Goal: Task Accomplishment & Management: Manage account settings

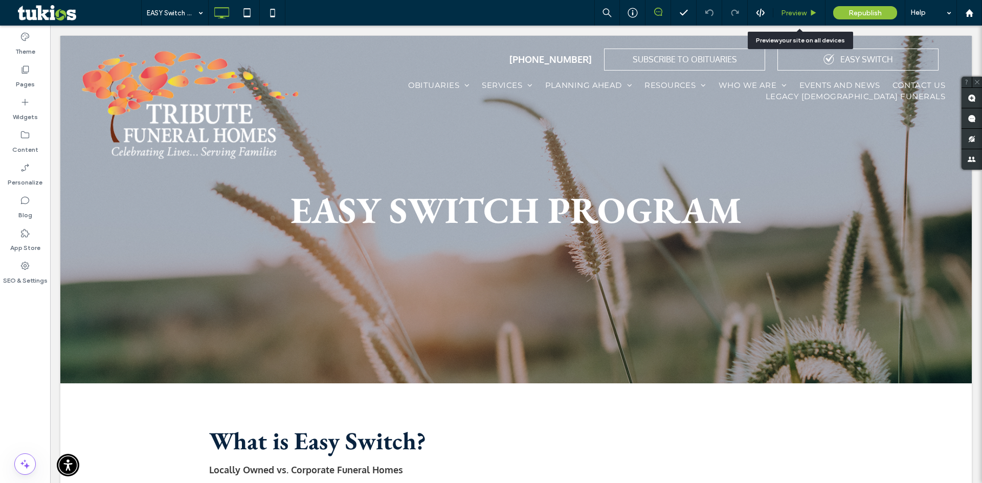
click at [800, 10] on span "Preview" at bounding box center [794, 13] width 26 height 9
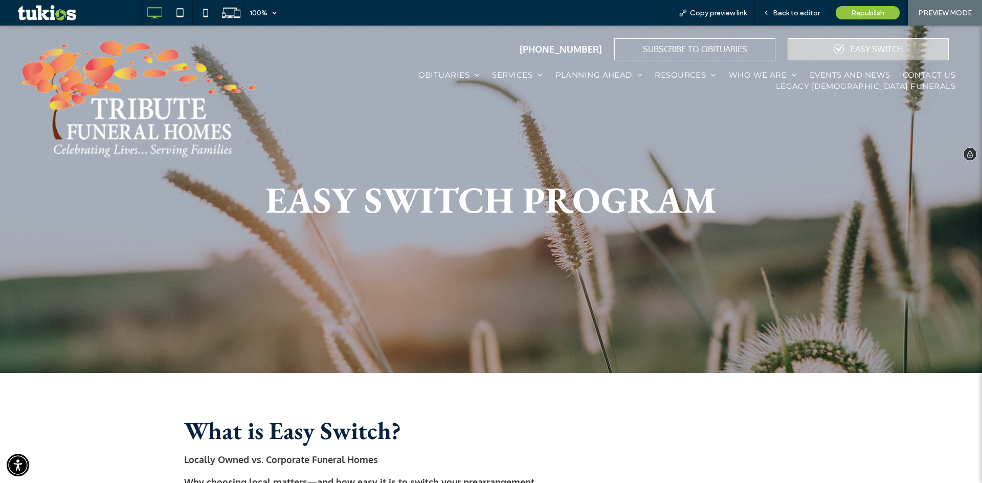
click at [838, 53] on div "EASY SWITCH" at bounding box center [868, 49] width 161 height 22
click at [712, 10] on span "Copy preview link" at bounding box center [718, 13] width 57 height 9
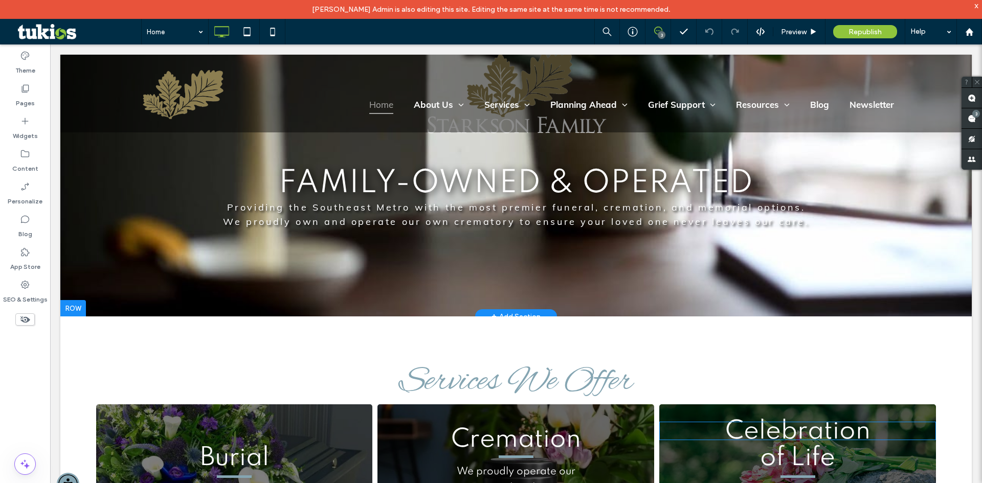
scroll to position [307, 0]
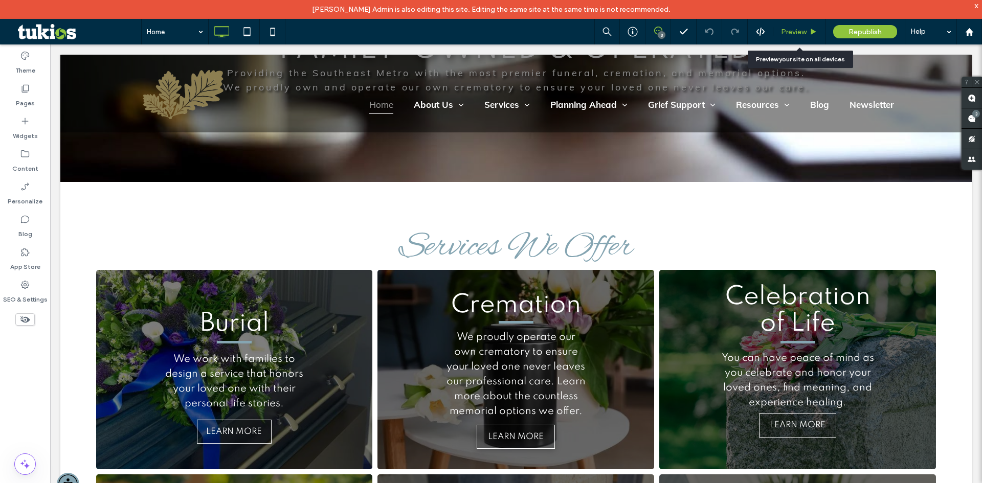
click at [811, 30] on use at bounding box center [813, 32] width 5 height 6
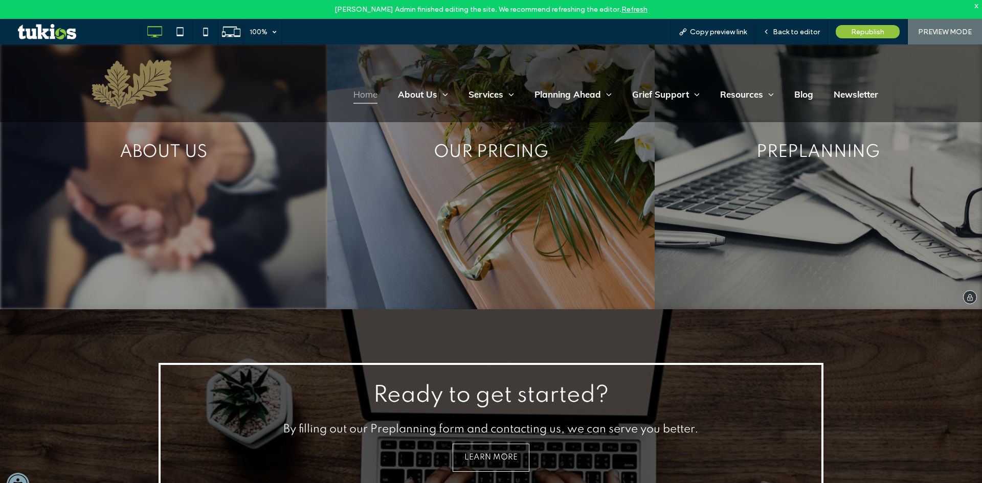
scroll to position [3375, 0]
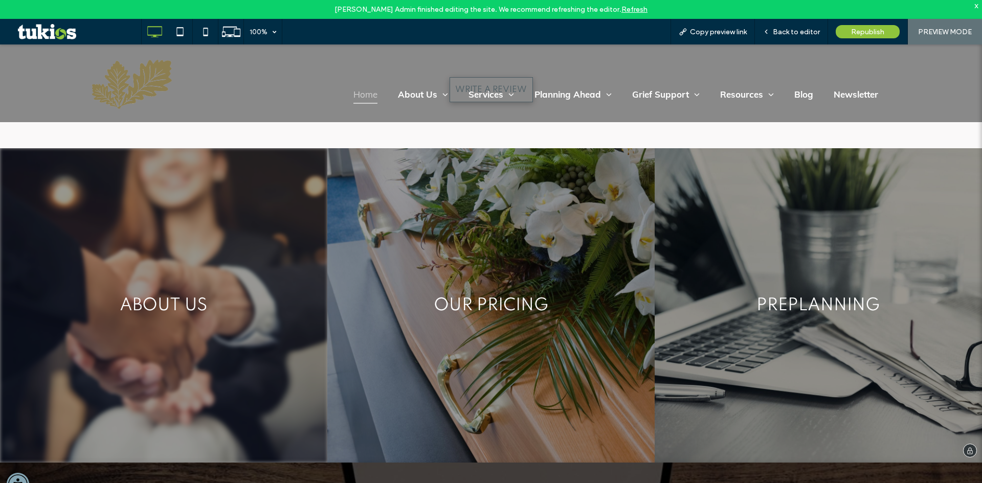
click at [240, 222] on link at bounding box center [163, 305] width 327 height 315
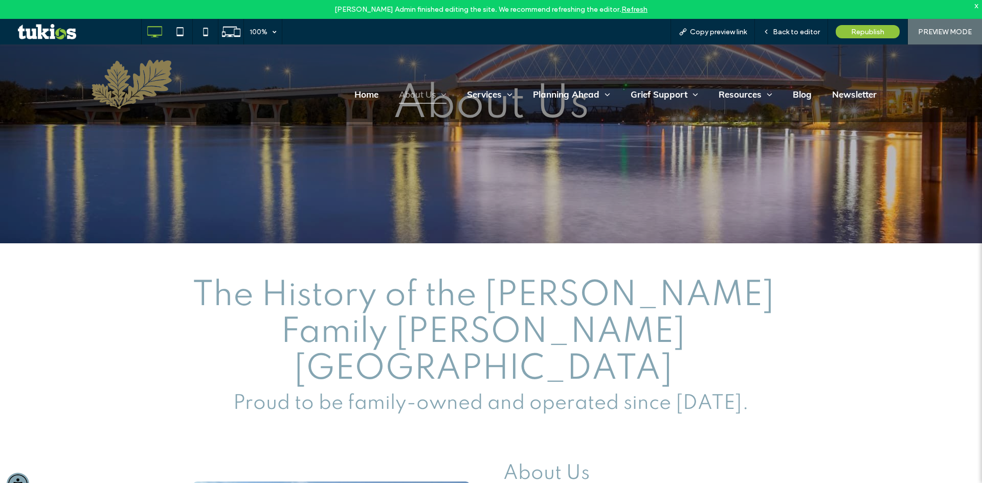
scroll to position [51, 0]
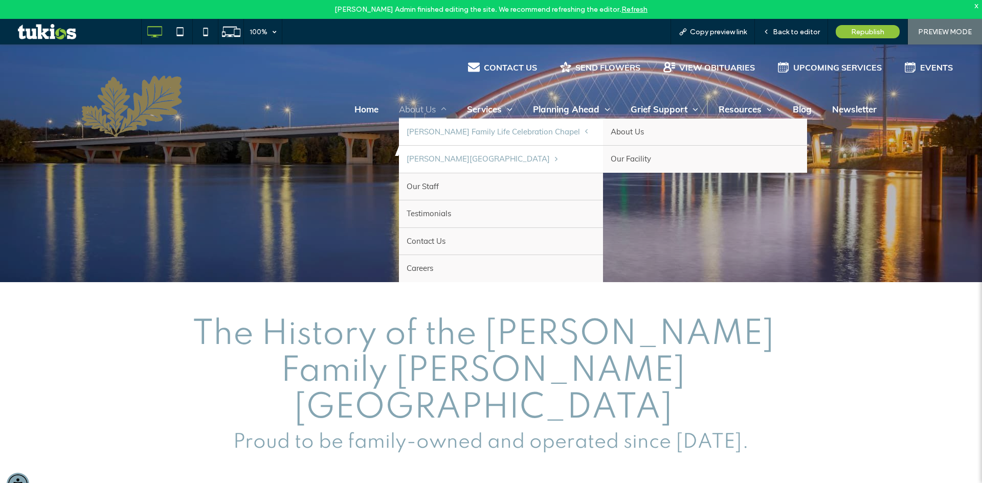
click at [460, 134] on span "Starkson Family Life Celebration Chapel" at bounding box center [497, 132] width 181 height 12
click at [603, 136] on link "About Us" at bounding box center [705, 132] width 204 height 27
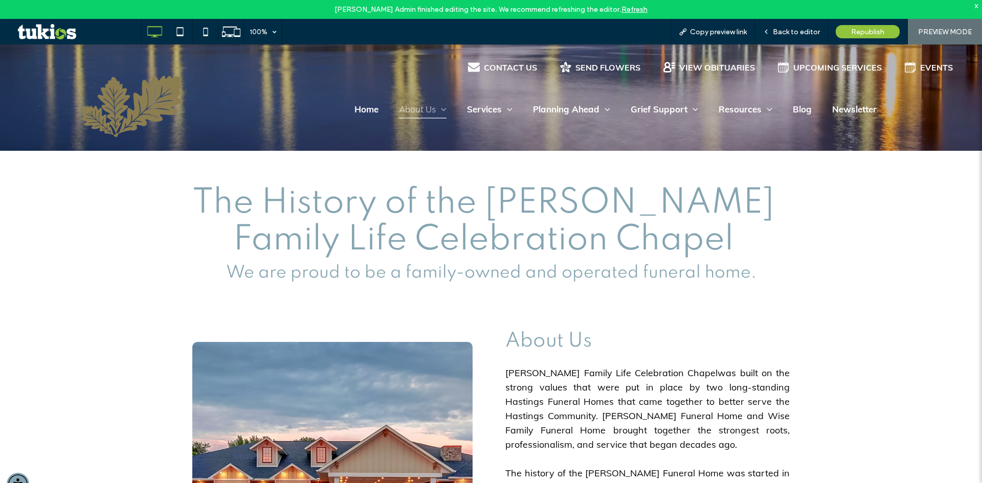
scroll to position [73, 0]
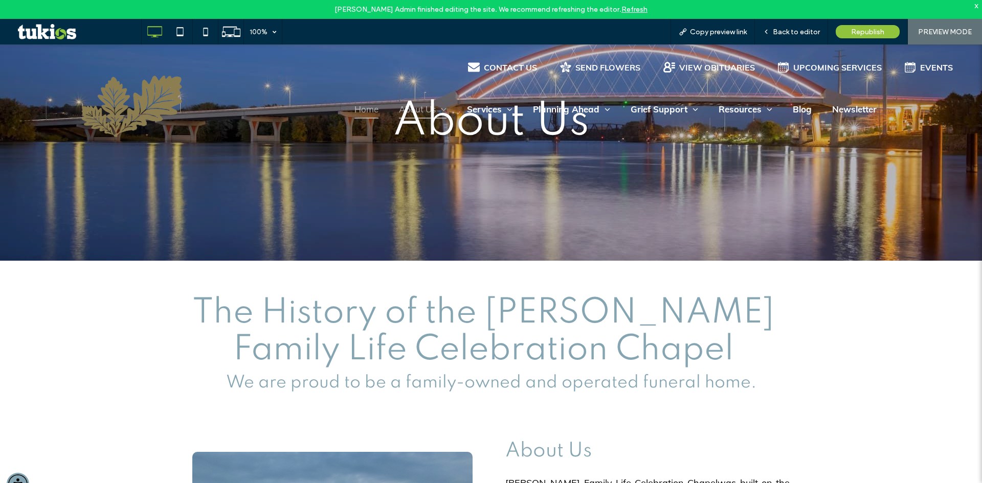
click at [355, 115] on span "Home" at bounding box center [366, 109] width 24 height 18
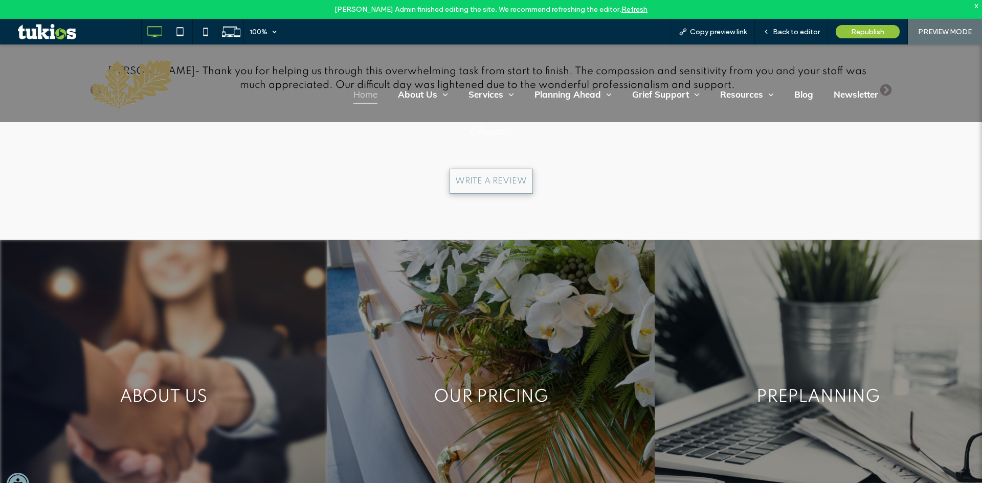
scroll to position [3375, 0]
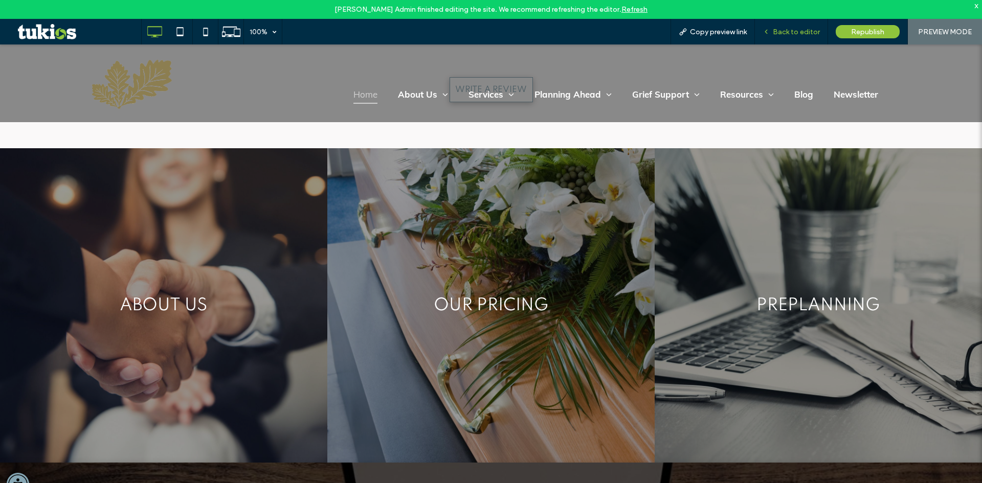
click at [806, 32] on span "Back to editor" at bounding box center [796, 32] width 47 height 9
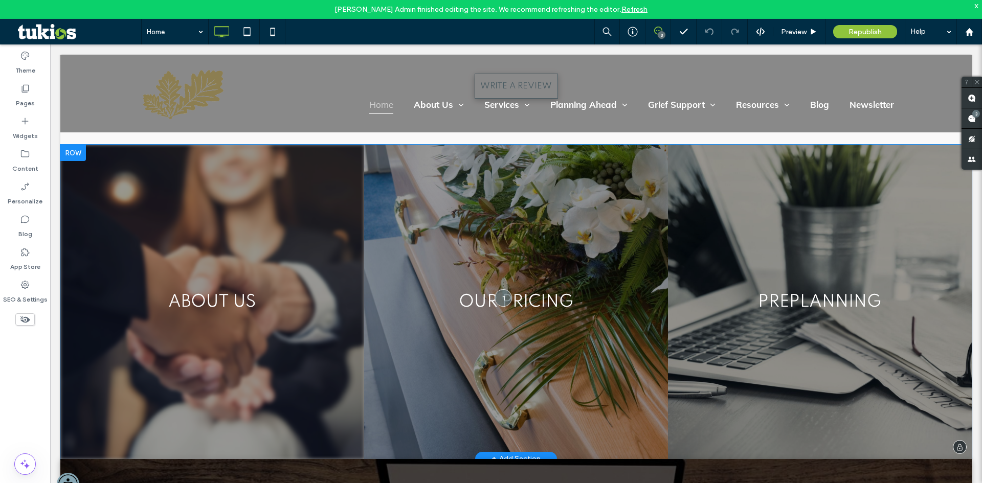
scroll to position [3329, 0]
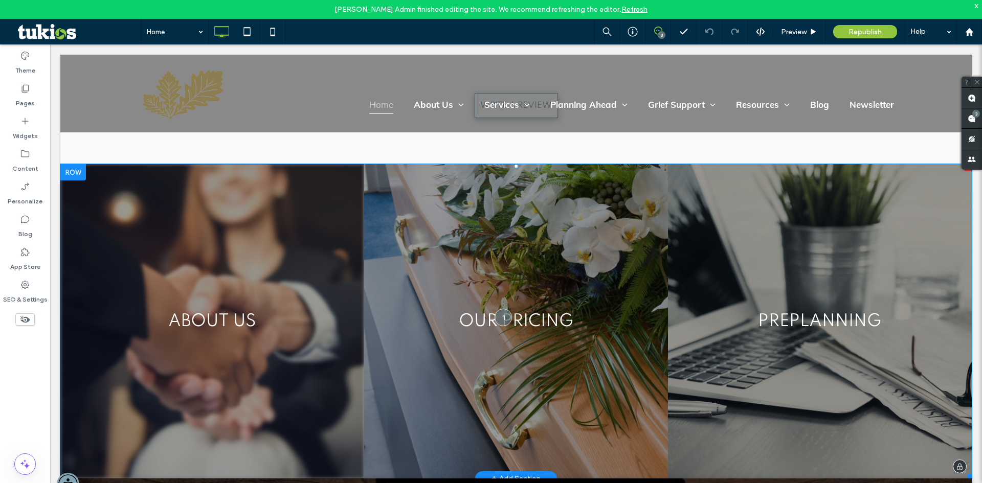
click at [213, 239] on link at bounding box center [212, 321] width 304 height 315
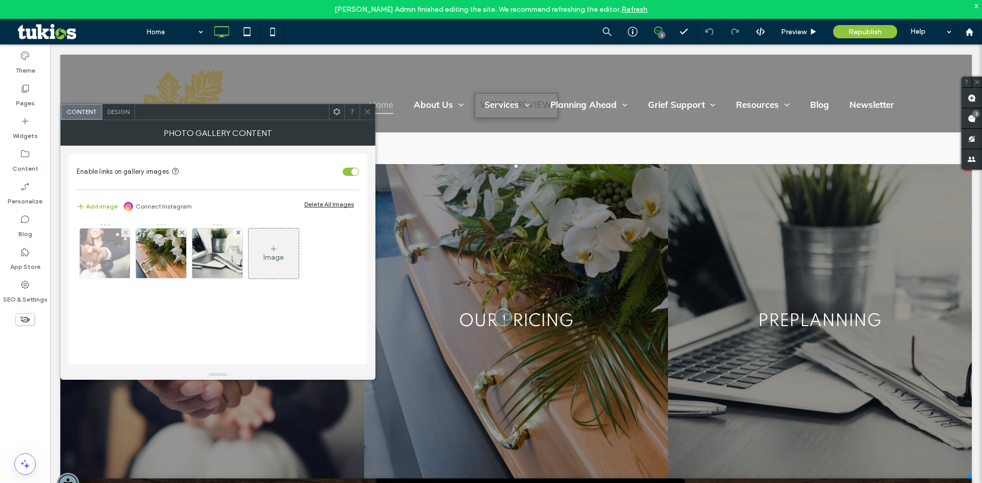
click at [111, 251] on img at bounding box center [105, 254] width 75 height 50
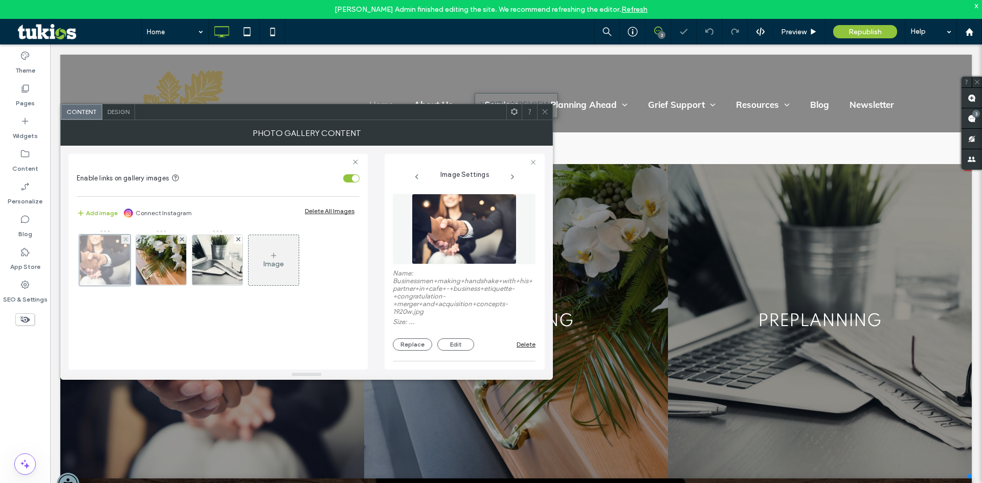
scroll to position [188, 0]
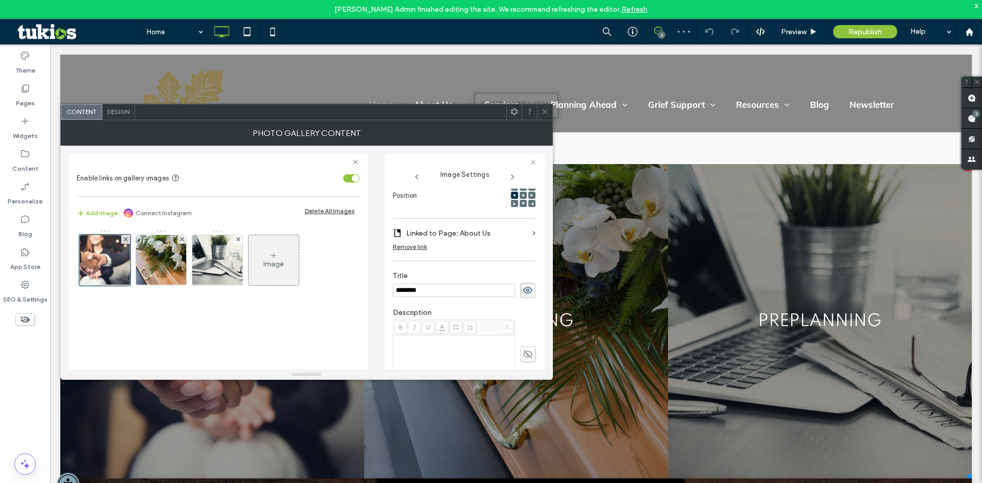
click at [524, 232] on section "Linked to Page: About Us" at bounding box center [464, 233] width 143 height 19
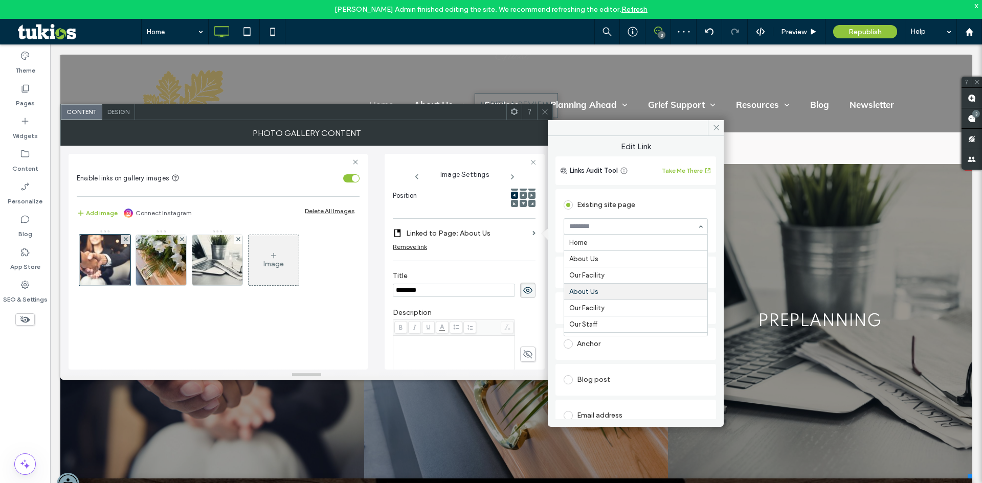
scroll to position [49, 0]
click at [667, 204] on div "Existing site page" at bounding box center [636, 205] width 144 height 16
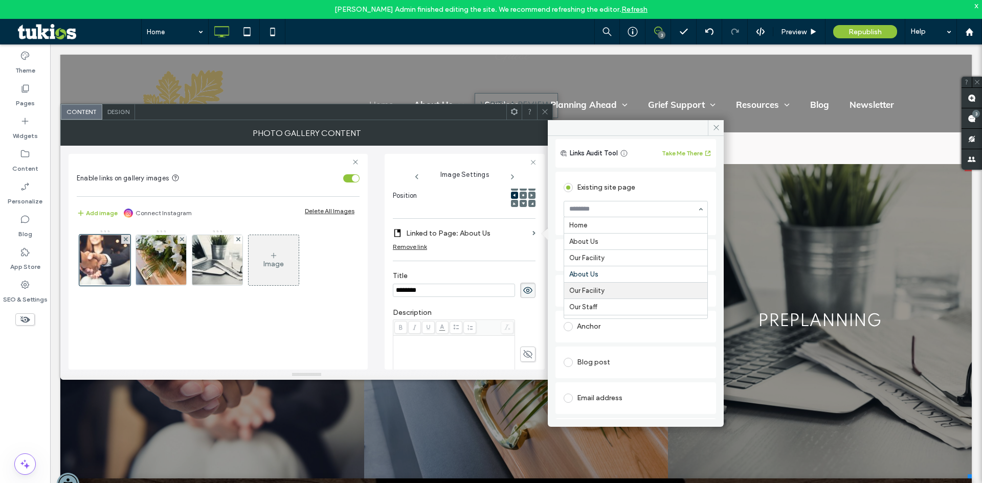
scroll to position [0, 0]
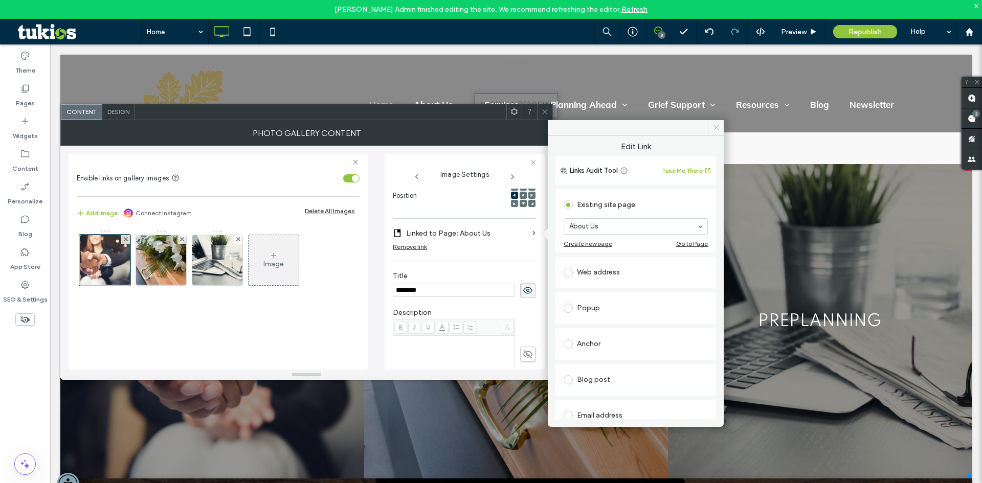
click at [715, 127] on use at bounding box center [715, 127] width 5 height 5
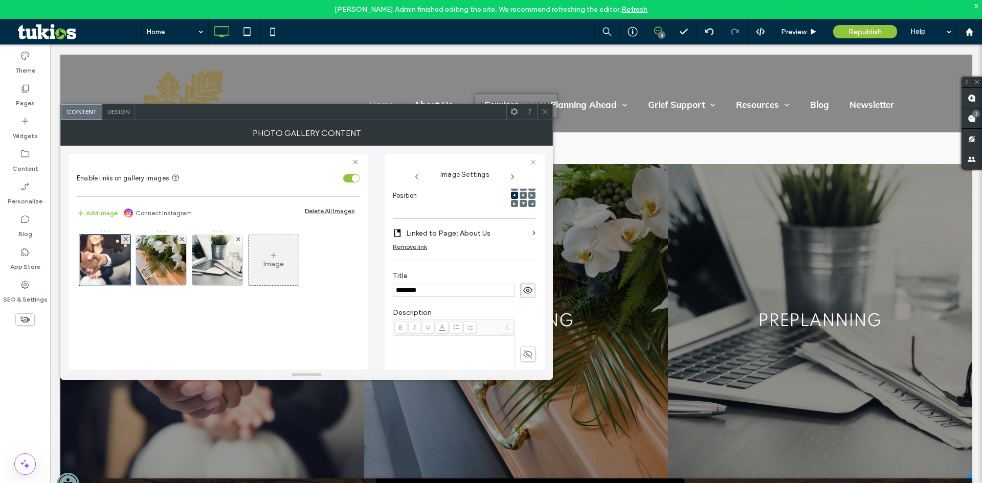
click at [548, 110] on icon at bounding box center [545, 112] width 8 height 8
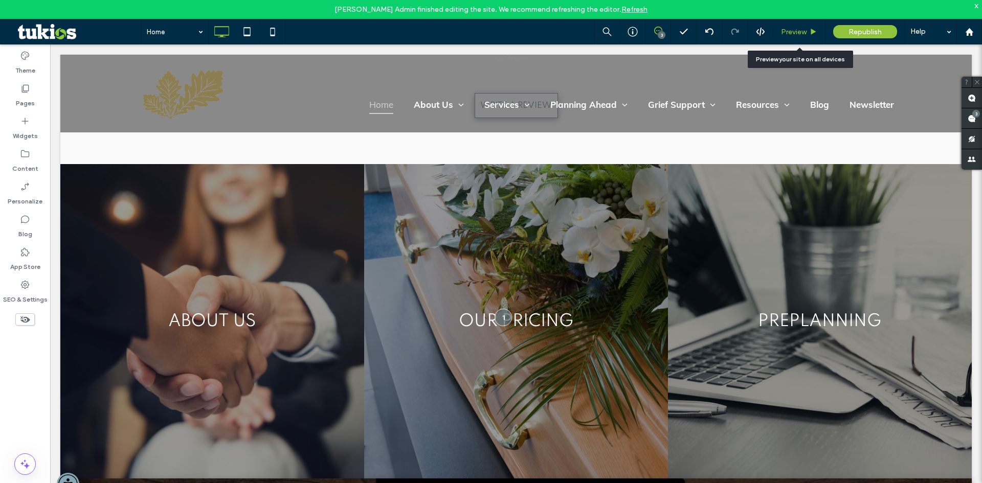
click at [794, 34] on span "Preview" at bounding box center [794, 32] width 26 height 9
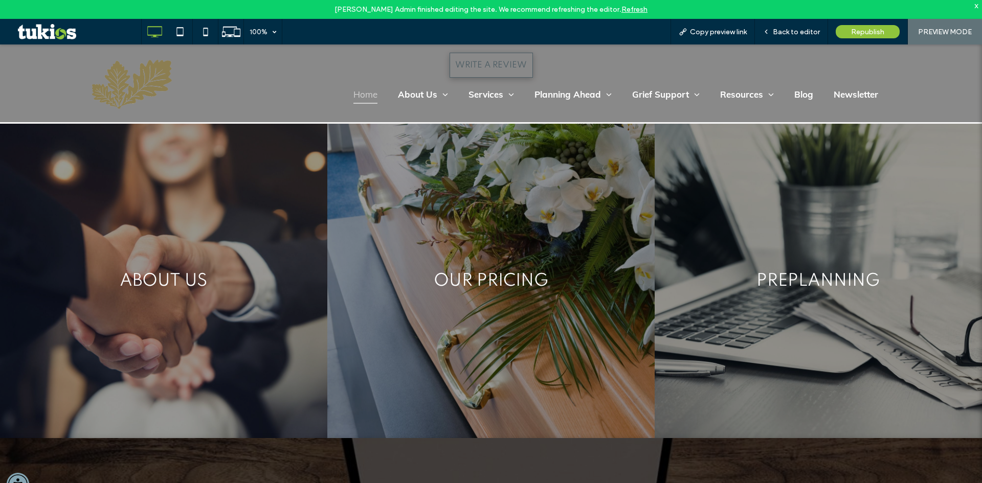
scroll to position [3375, 0]
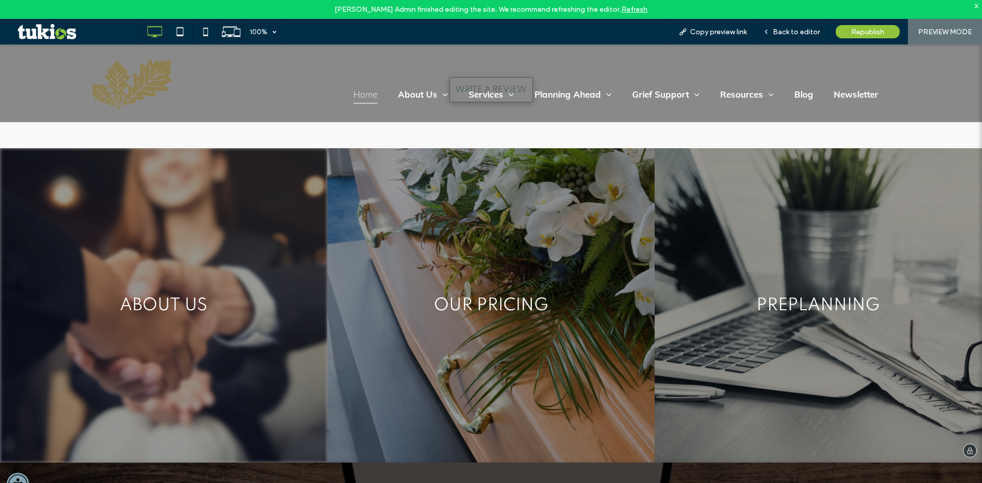
click at [230, 254] on link at bounding box center [163, 305] width 327 height 315
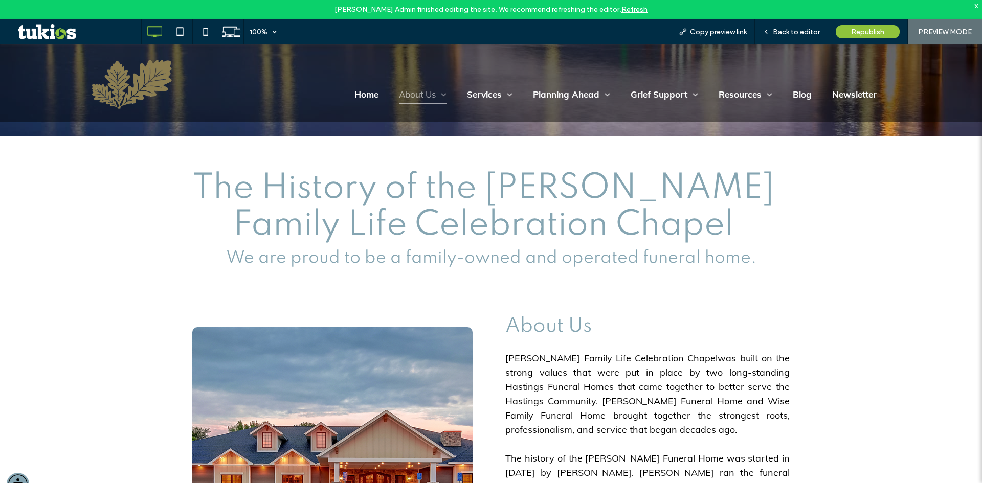
scroll to position [153, 0]
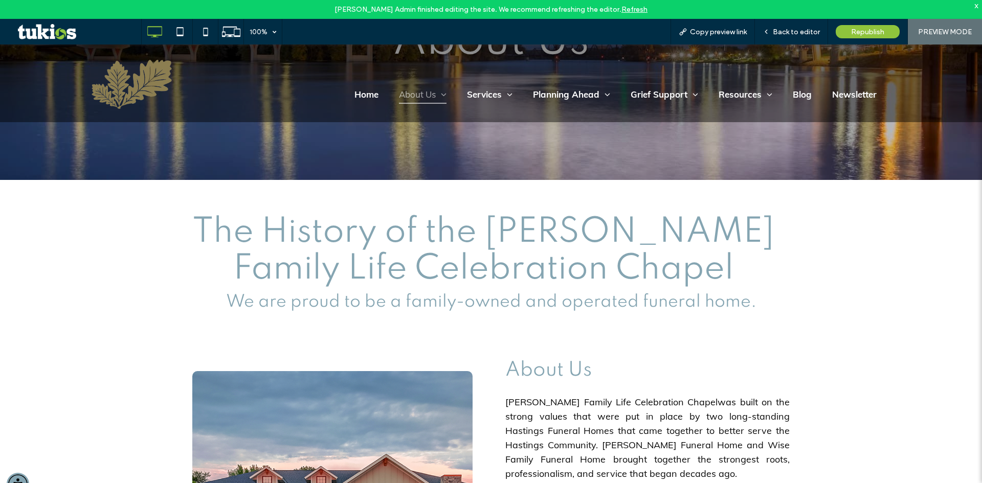
click at [622, 7] on link "Refresh" at bounding box center [634, 9] width 26 height 9
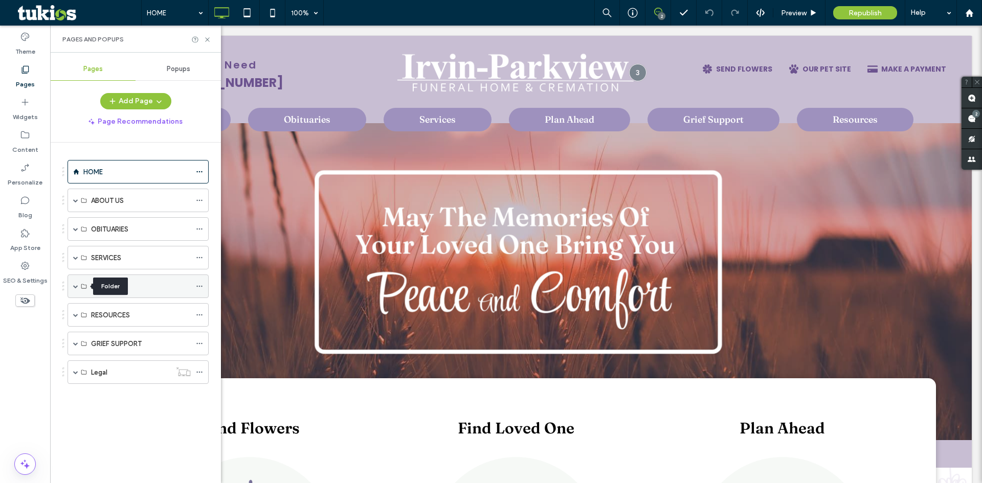
click at [81, 287] on use at bounding box center [83, 286] width 5 height 5
click at [76, 287] on span at bounding box center [75, 286] width 5 height 5
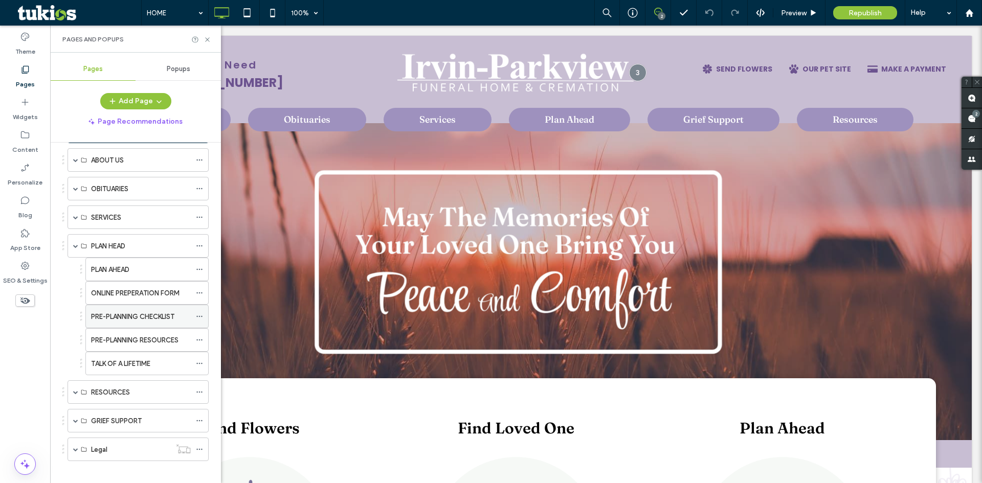
scroll to position [49, 0]
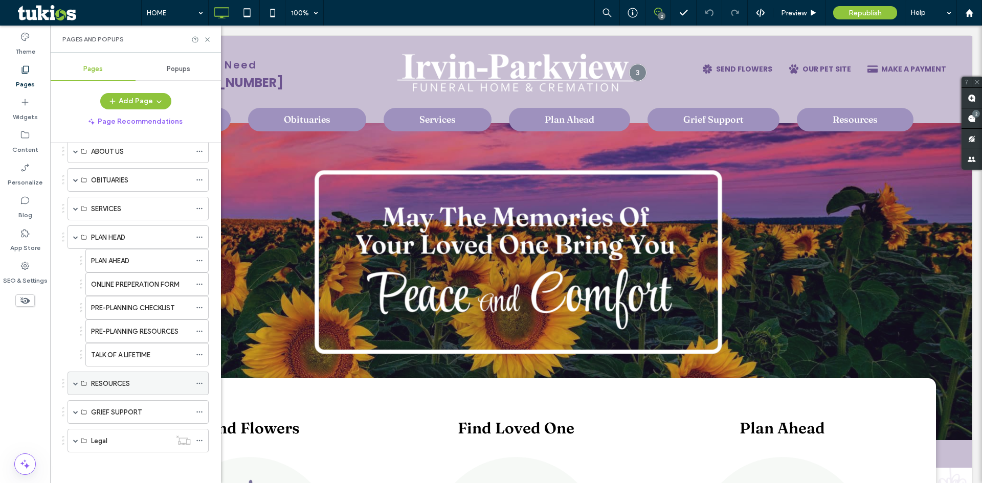
click at [73, 381] on div "RESOURCES" at bounding box center [138, 384] width 141 height 24
click at [78, 386] on span at bounding box center [75, 383] width 5 height 23
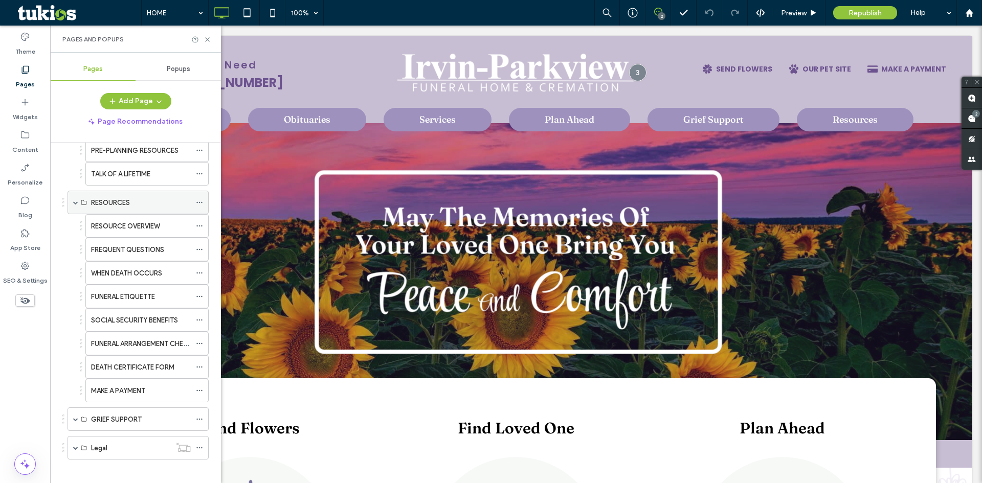
scroll to position [237, 0]
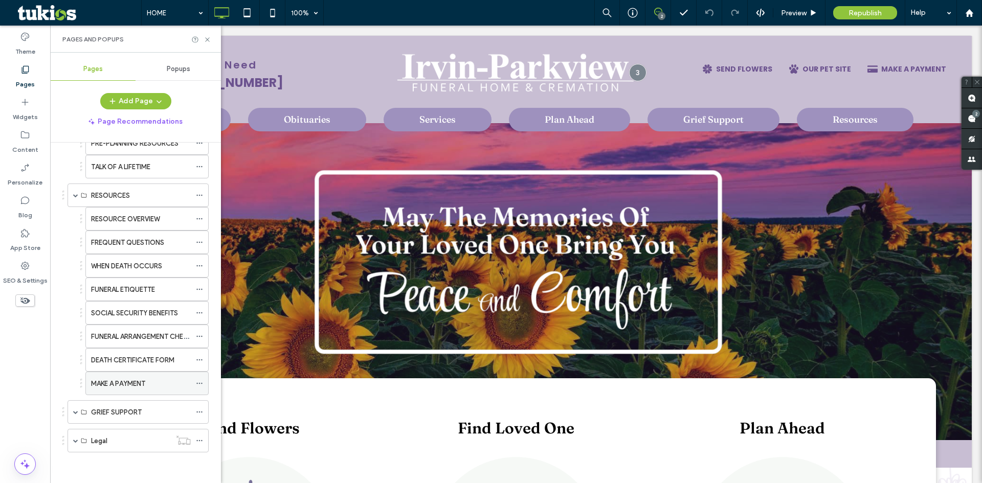
click at [198, 385] on icon at bounding box center [199, 383] width 7 height 7
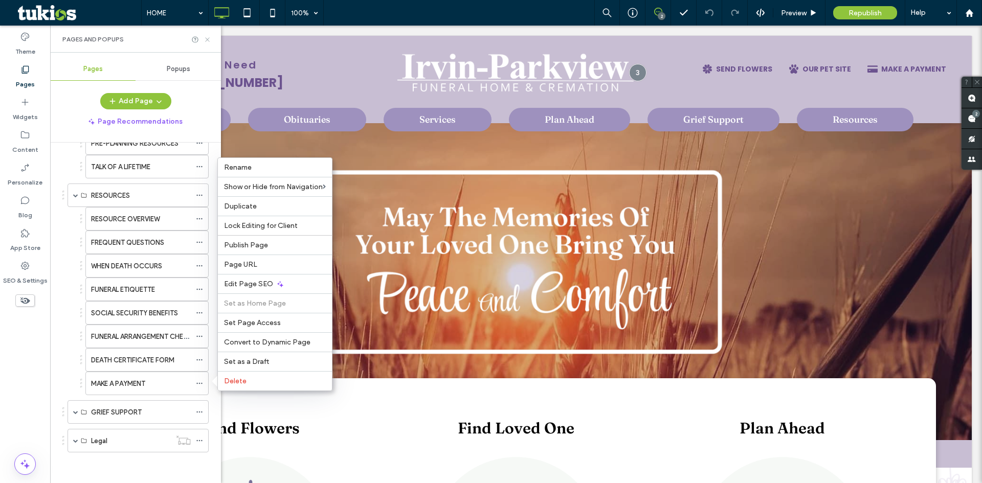
click at [210, 40] on icon at bounding box center [208, 40] width 8 height 8
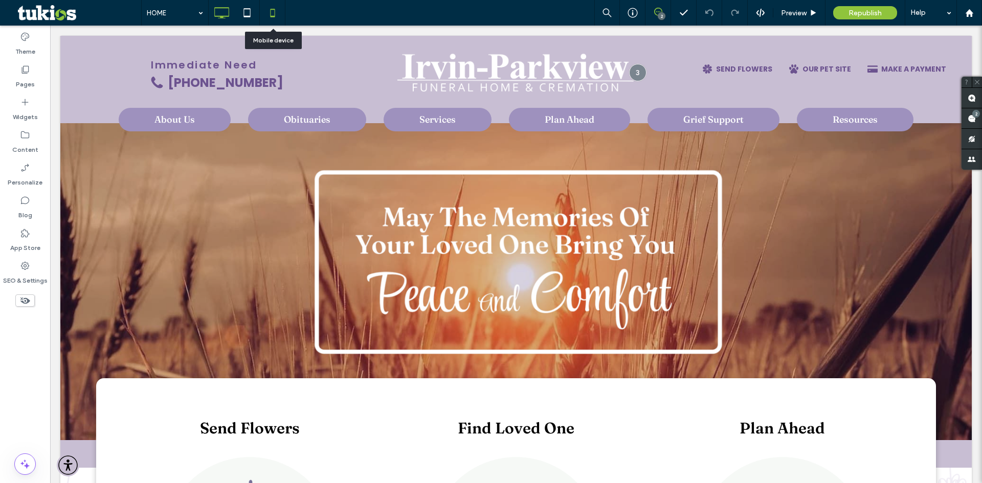
click at [268, 14] on icon at bounding box center [272, 13] width 20 height 20
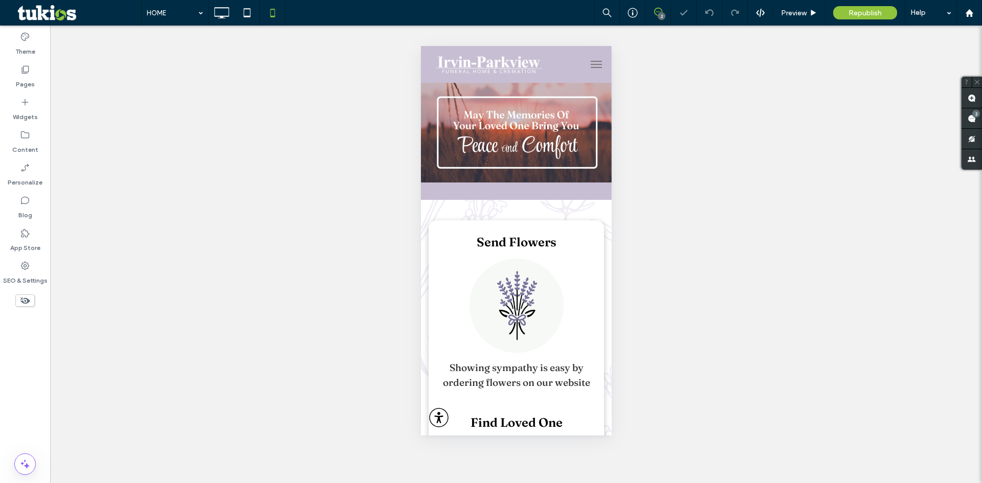
scroll to position [0, 0]
click at [802, 14] on span "Preview" at bounding box center [794, 13] width 26 height 9
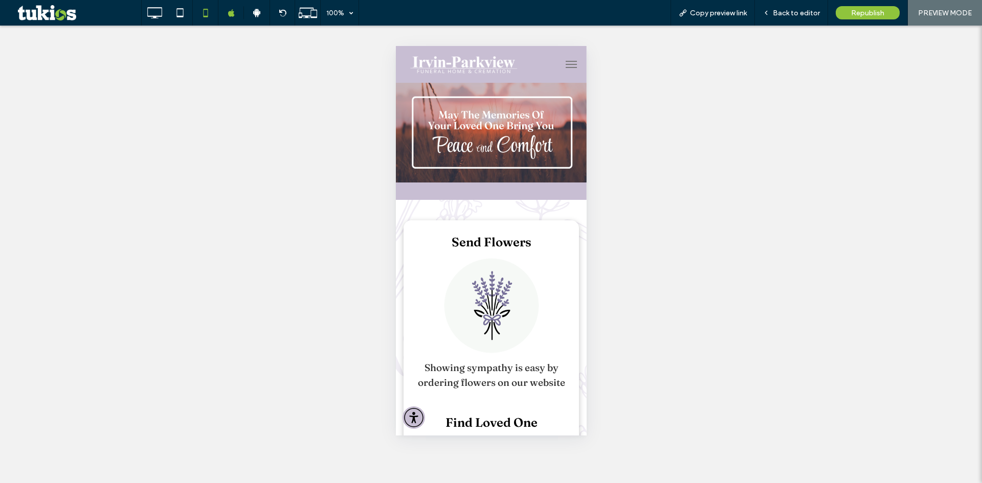
click at [564, 65] on button "menu" at bounding box center [571, 64] width 20 height 20
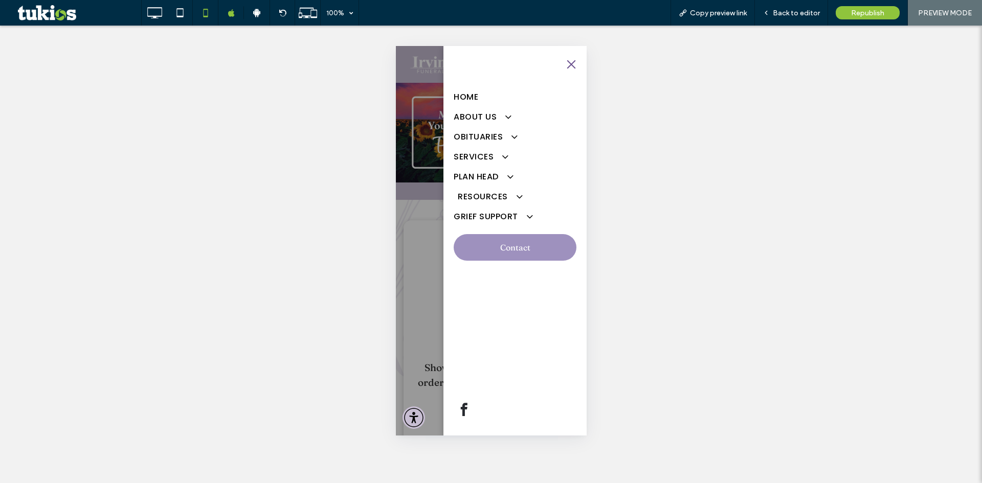
click at [516, 195] on span at bounding box center [513, 196] width 17 height 11
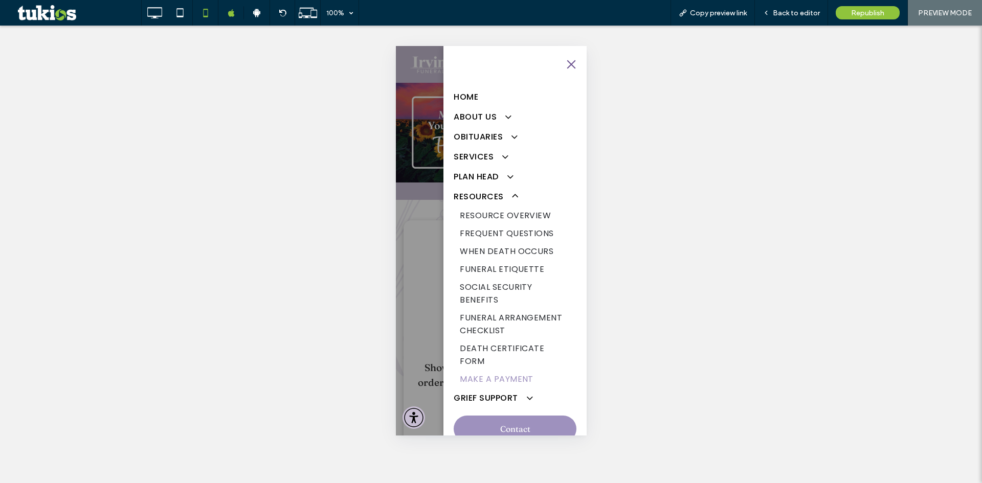
click at [509, 382] on span "MAKE A PAYMENT" at bounding box center [496, 379] width 74 height 13
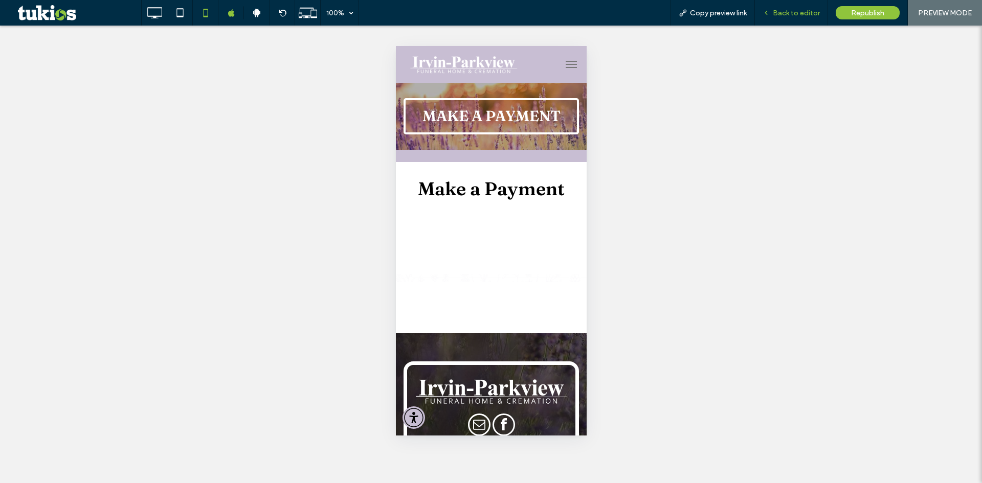
click at [791, 8] on div "Back to editor" at bounding box center [791, 13] width 73 height 26
click at [803, 16] on span "Back to editor" at bounding box center [796, 13] width 47 height 9
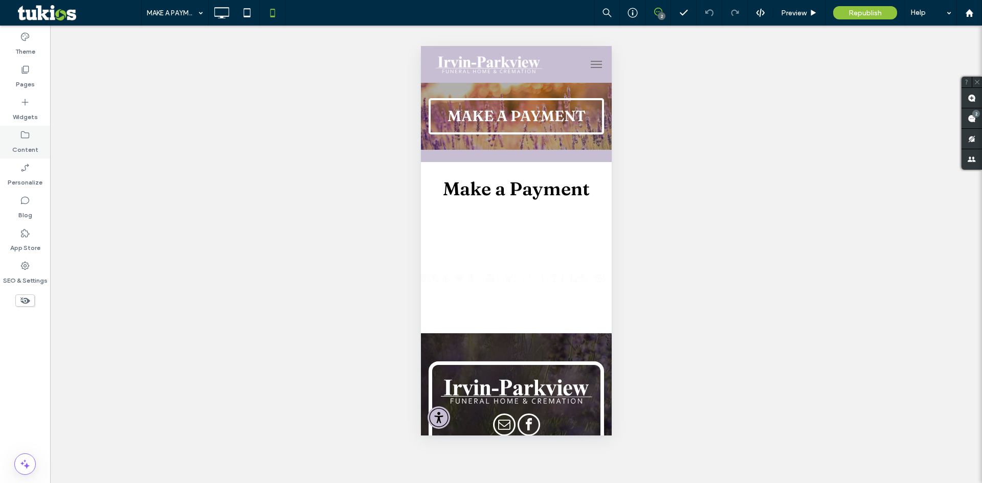
click at [29, 130] on icon at bounding box center [25, 135] width 10 height 10
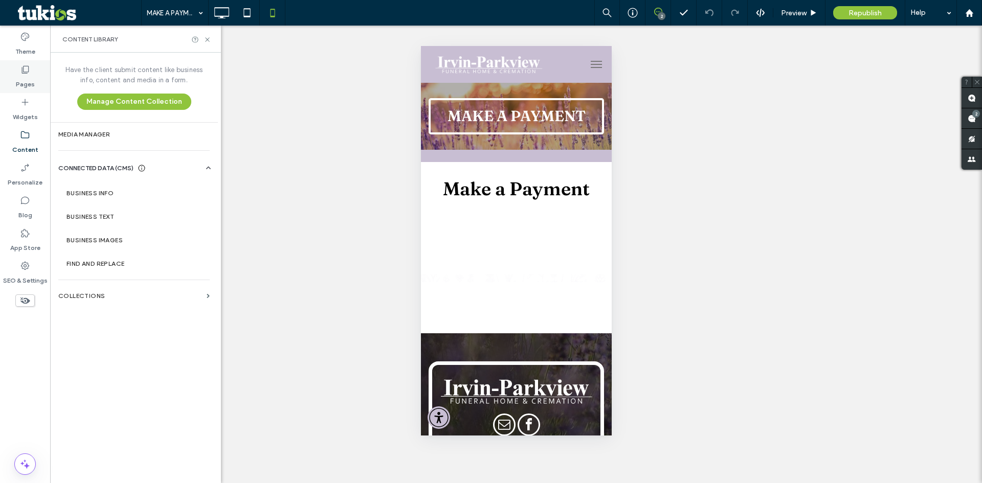
click at [26, 79] on label "Pages" at bounding box center [25, 82] width 19 height 14
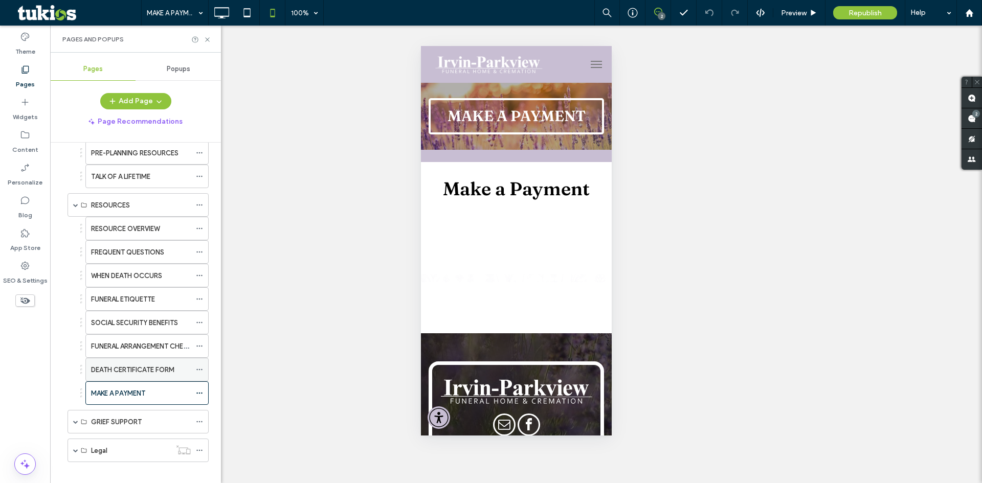
scroll to position [237, 0]
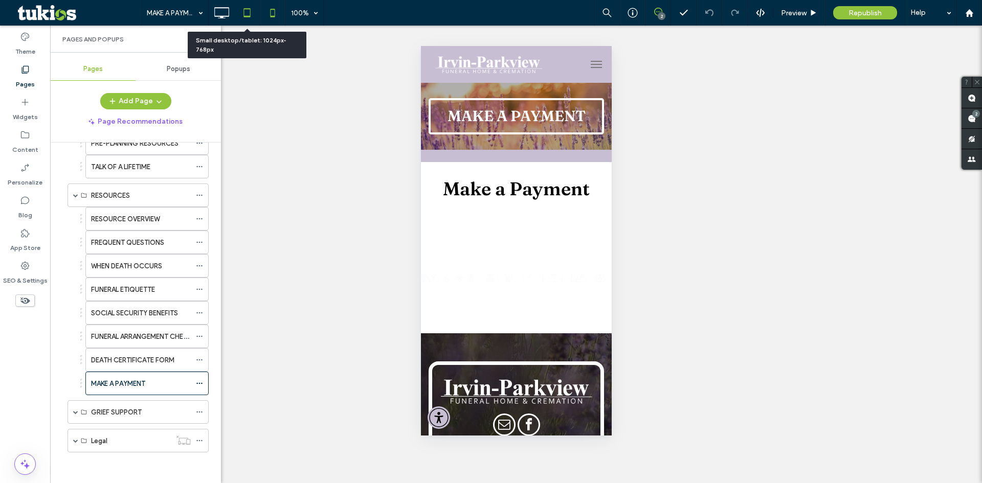
click at [248, 10] on icon at bounding box center [247, 13] width 20 height 20
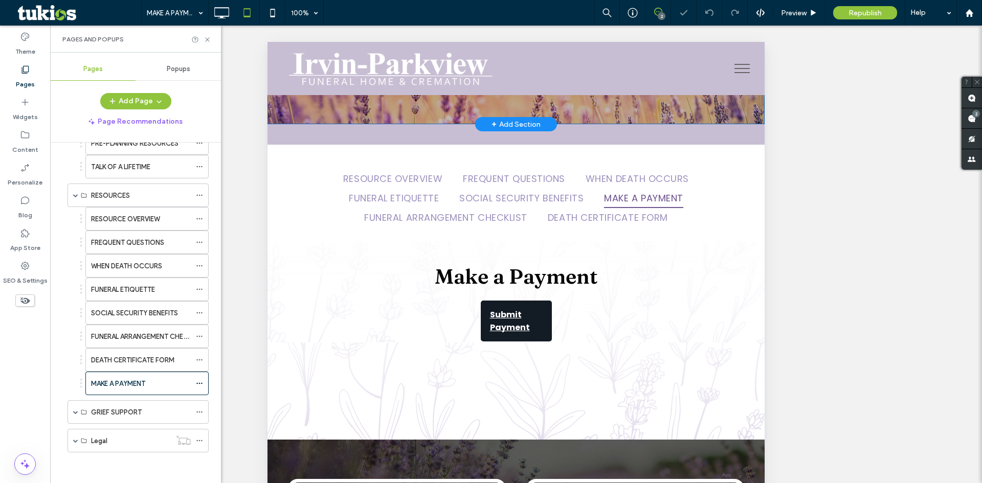
scroll to position [81, 0]
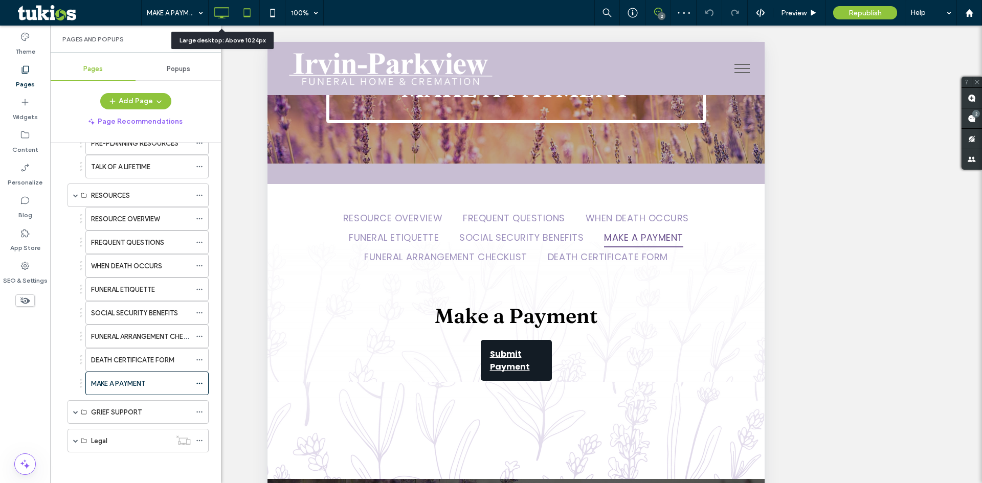
click at [225, 14] on icon at bounding box center [221, 13] width 20 height 20
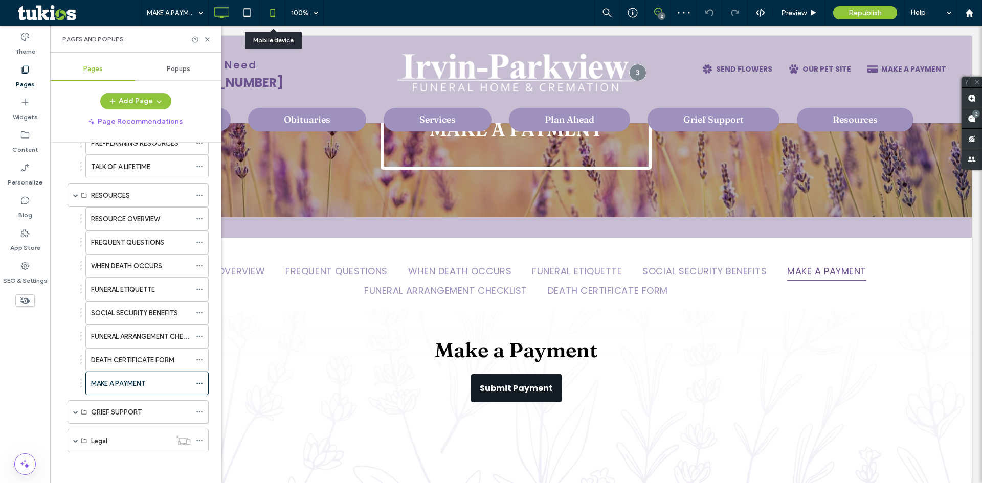
click at [274, 7] on icon at bounding box center [272, 13] width 20 height 20
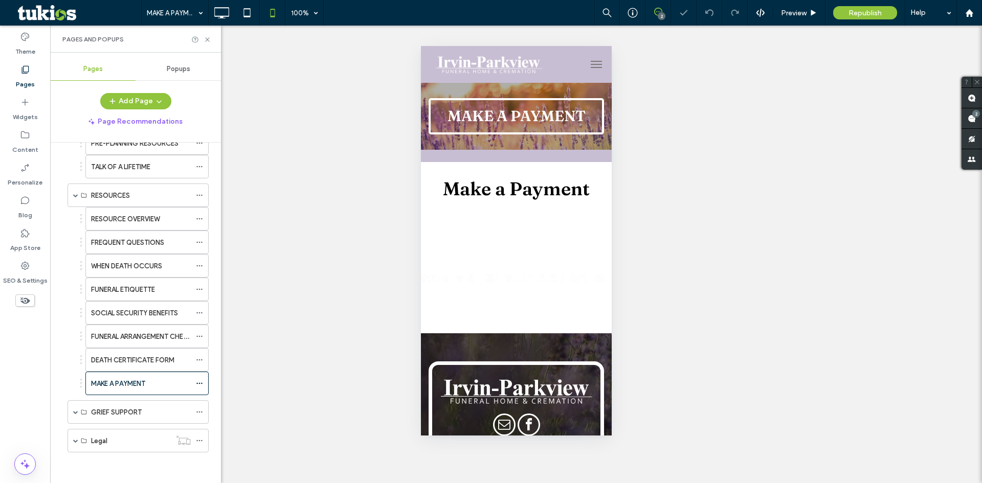
scroll to position [0, 0]
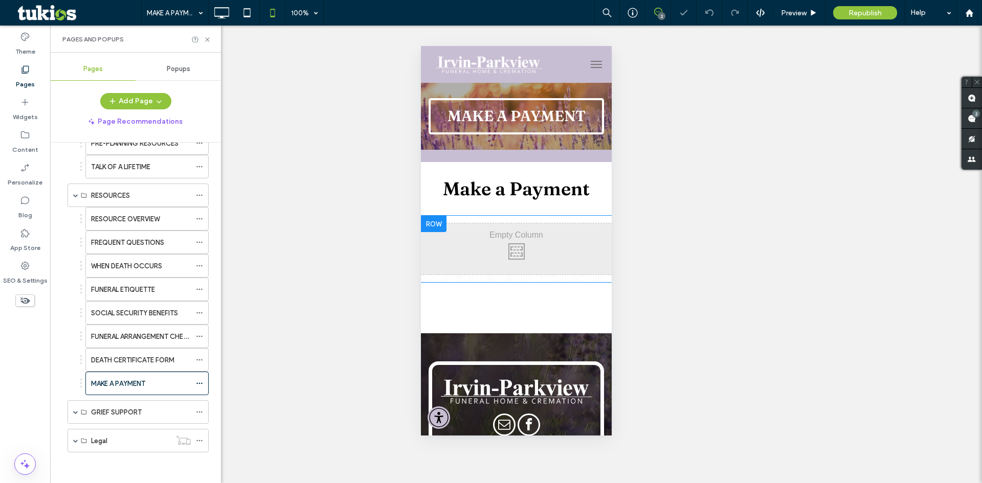
click at [506, 256] on div "Click To Paste" at bounding box center [515, 248] width 191 height 51
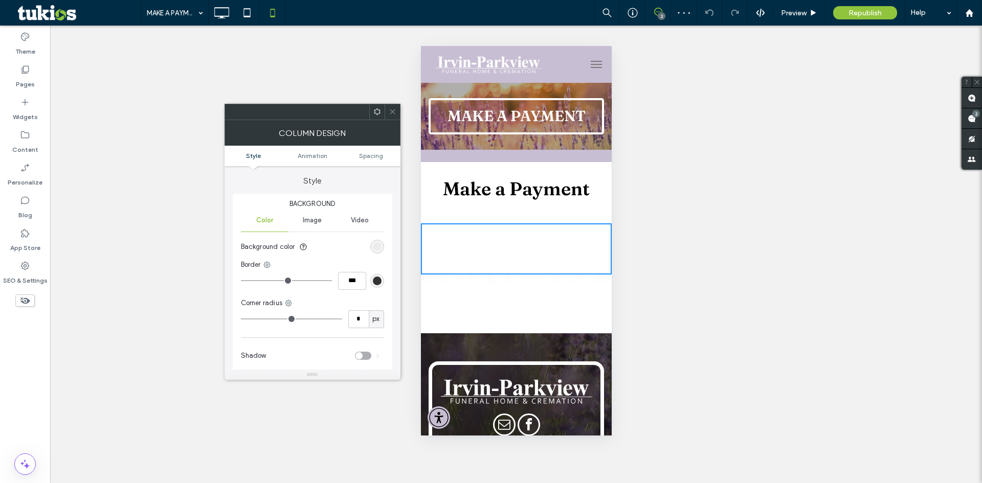
click at [390, 112] on icon at bounding box center [393, 112] width 8 height 8
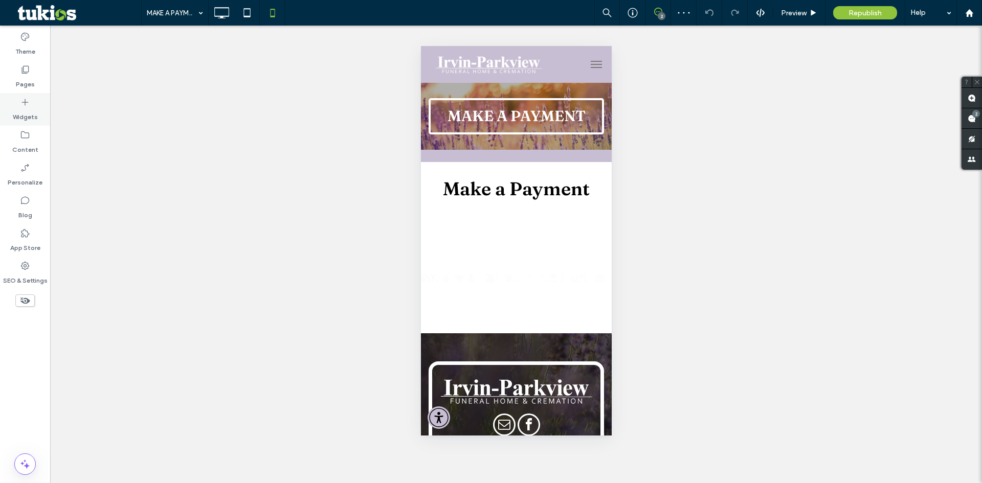
click at [27, 104] on icon at bounding box center [25, 102] width 10 height 10
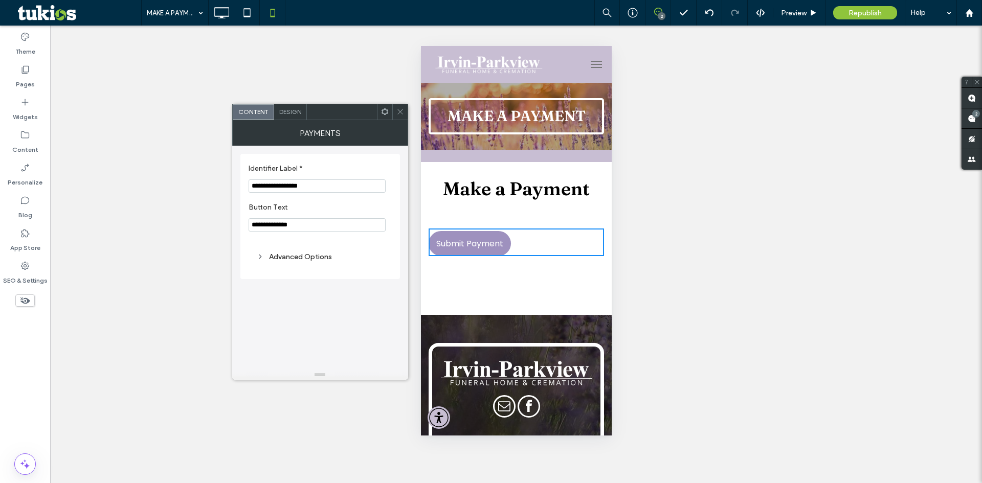
click at [316, 224] on input "**********" at bounding box center [317, 224] width 137 height 13
type input "**********"
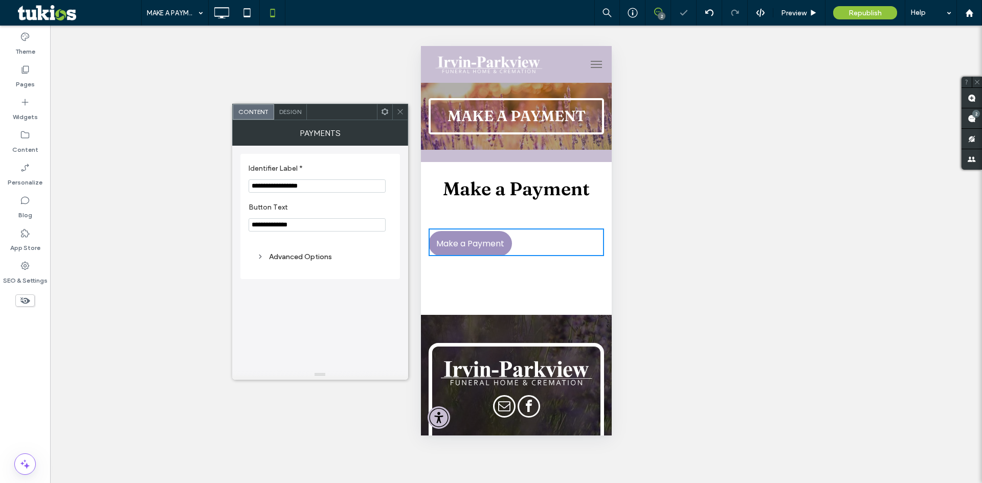
click at [402, 109] on icon at bounding box center [400, 112] width 8 height 8
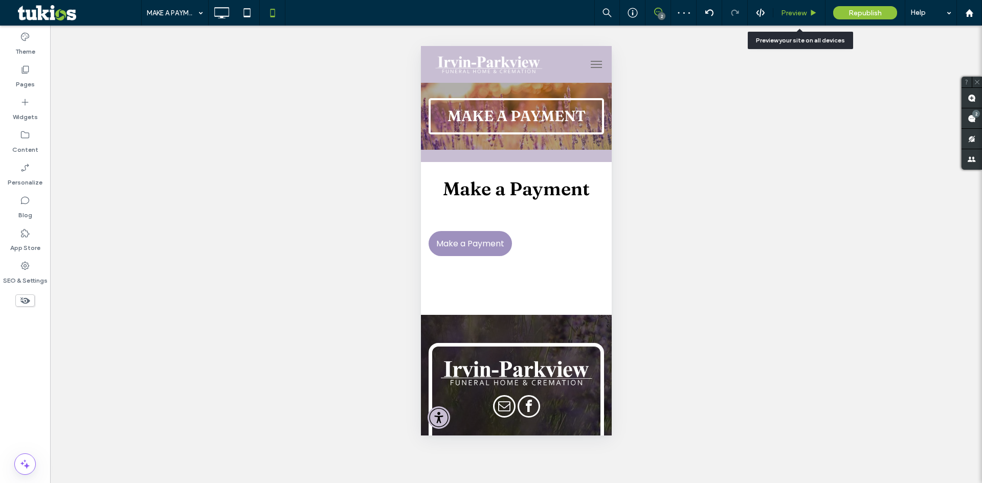
click at [803, 12] on span "Preview" at bounding box center [794, 13] width 26 height 9
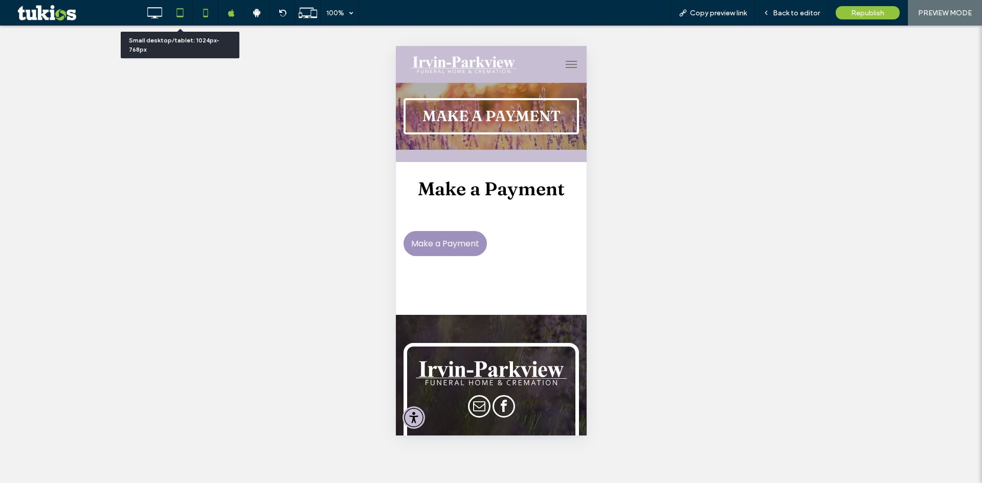
click at [181, 15] on icon at bounding box center [180, 13] width 20 height 20
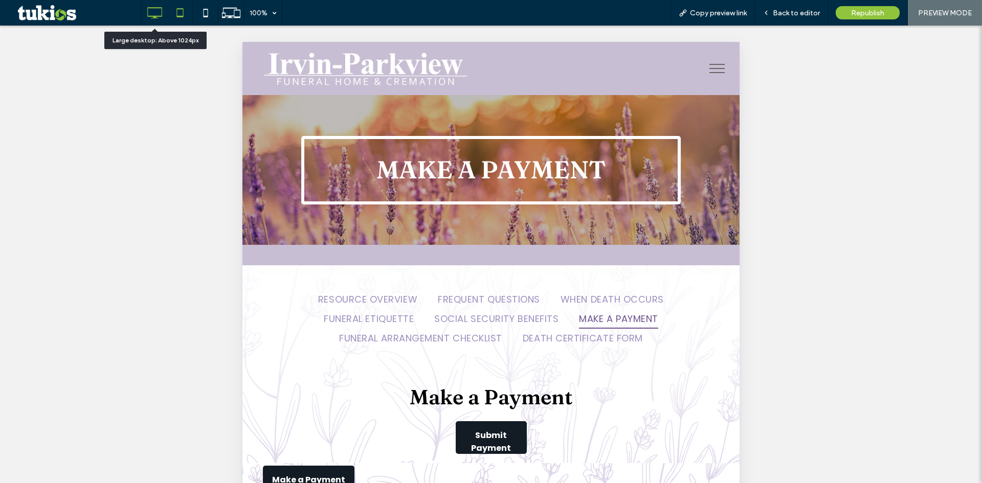
click at [152, 11] on icon at bounding box center [154, 13] width 20 height 20
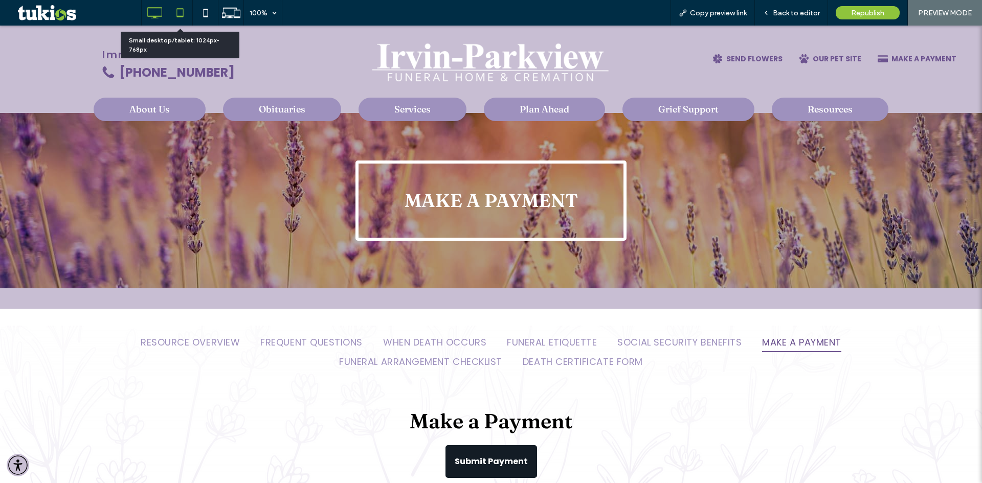
click at [180, 15] on icon at bounding box center [180, 13] width 20 height 20
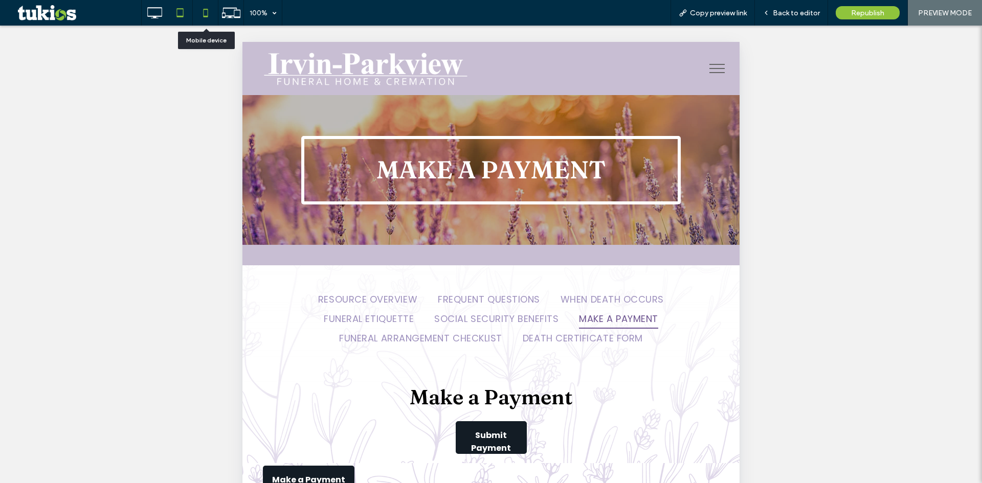
click at [205, 12] on icon at bounding box center [205, 13] width 20 height 20
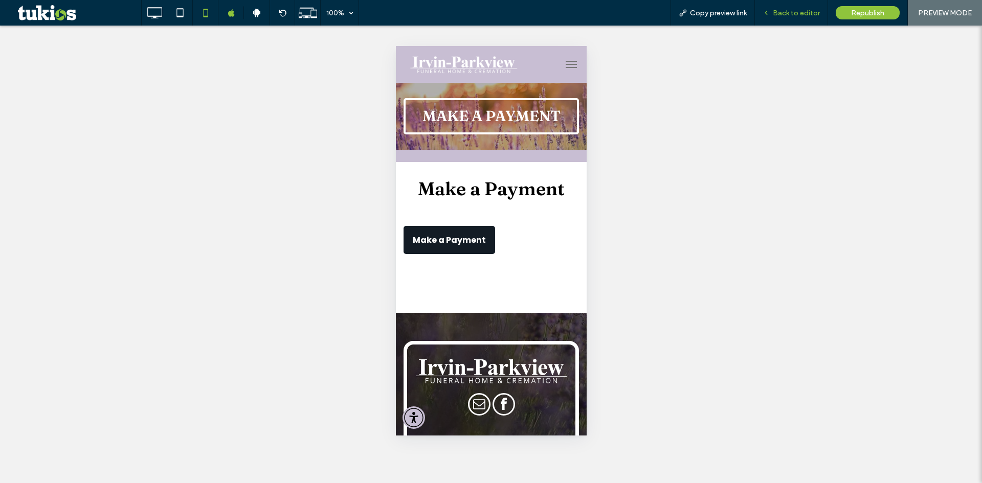
click at [800, 16] on span "Back to editor" at bounding box center [796, 13] width 47 height 9
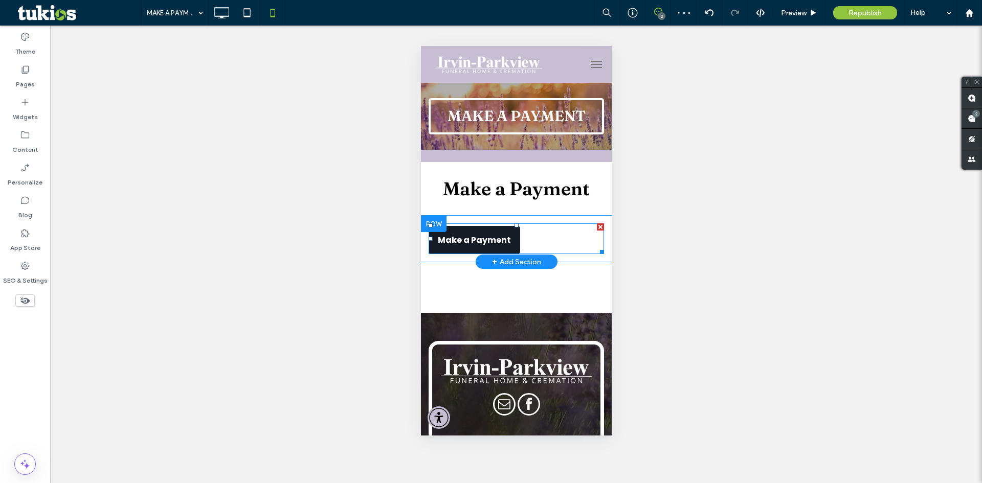
click at [487, 238] on span at bounding box center [515, 238] width 175 height 31
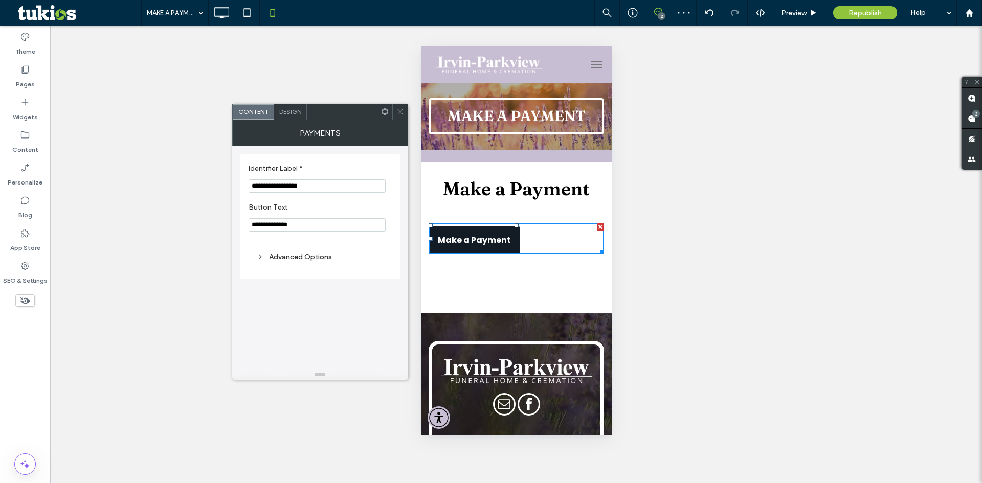
click at [309, 225] on input "**********" at bounding box center [317, 224] width 137 height 13
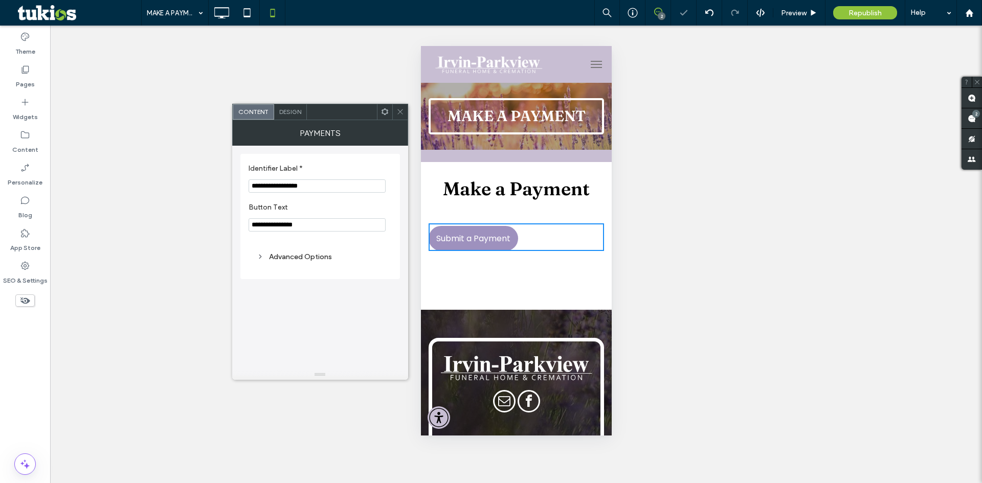
type input "**********"
click at [279, 119] on div "Design" at bounding box center [290, 111] width 33 height 15
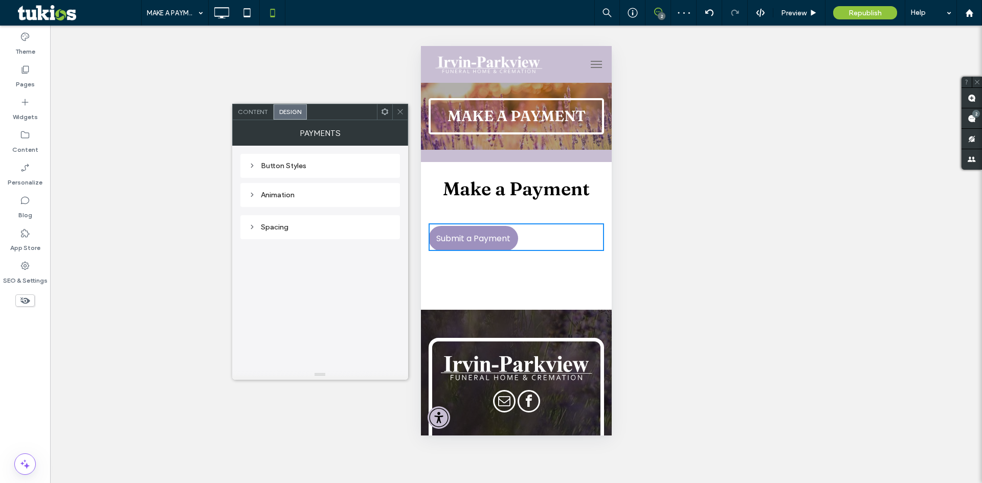
click at [296, 164] on div "Button Styles" at bounding box center [320, 166] width 143 height 9
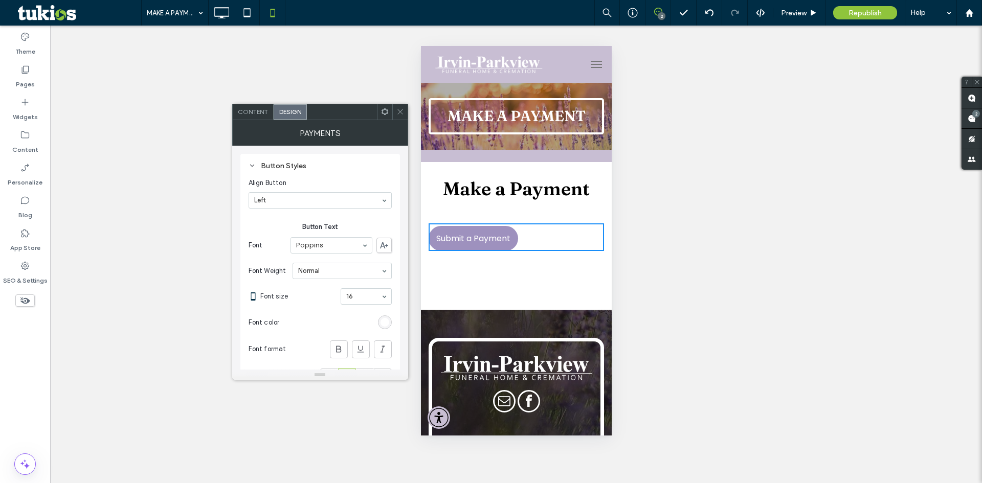
click at [397, 114] on icon at bounding box center [400, 112] width 8 height 8
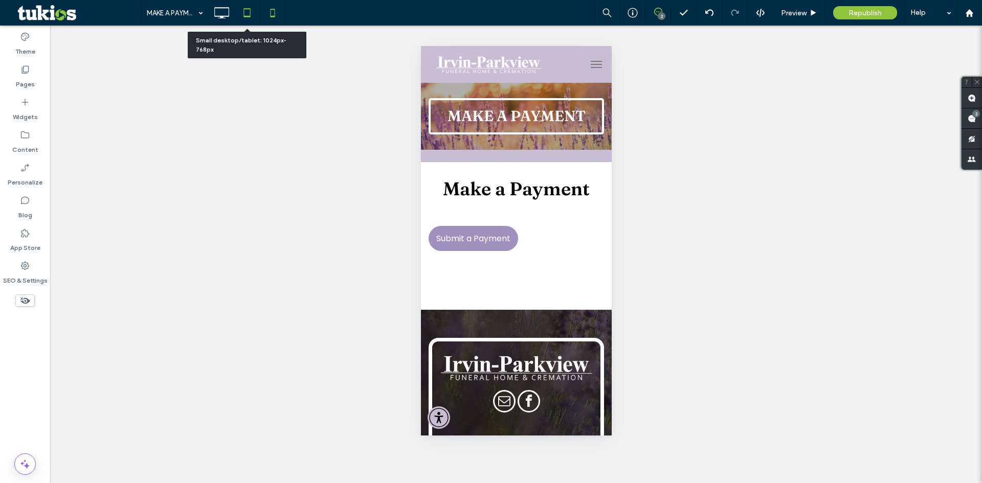
click at [251, 11] on icon at bounding box center [247, 13] width 20 height 20
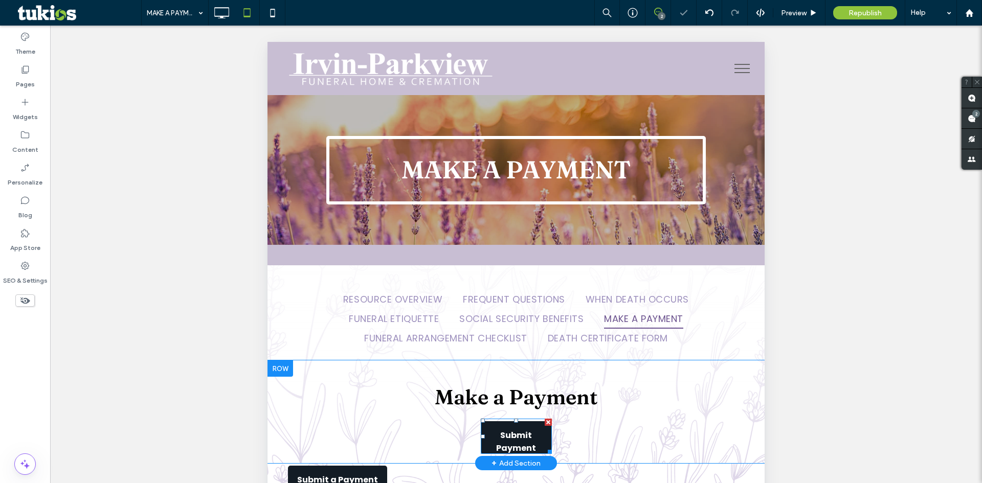
click at [523, 439] on span at bounding box center [516, 436] width 71 height 35
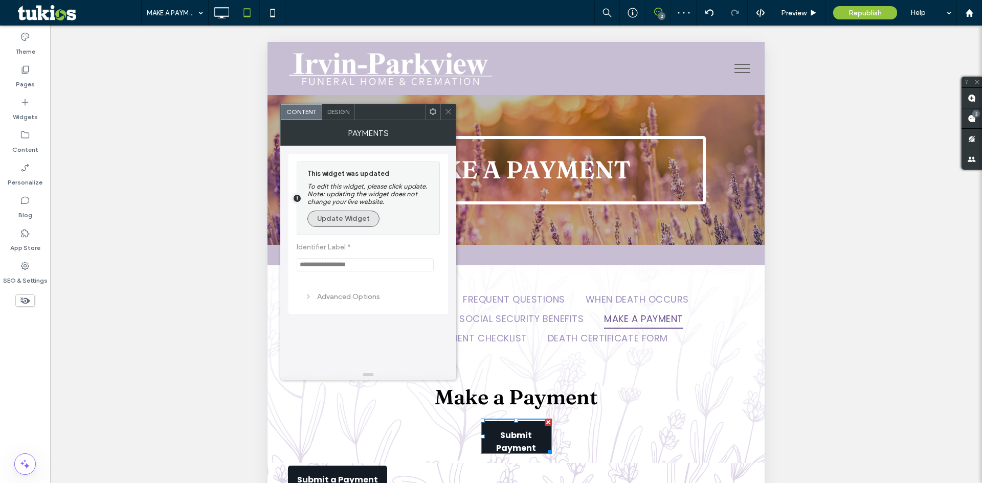
click at [339, 214] on button "Update Widget" at bounding box center [343, 219] width 72 height 16
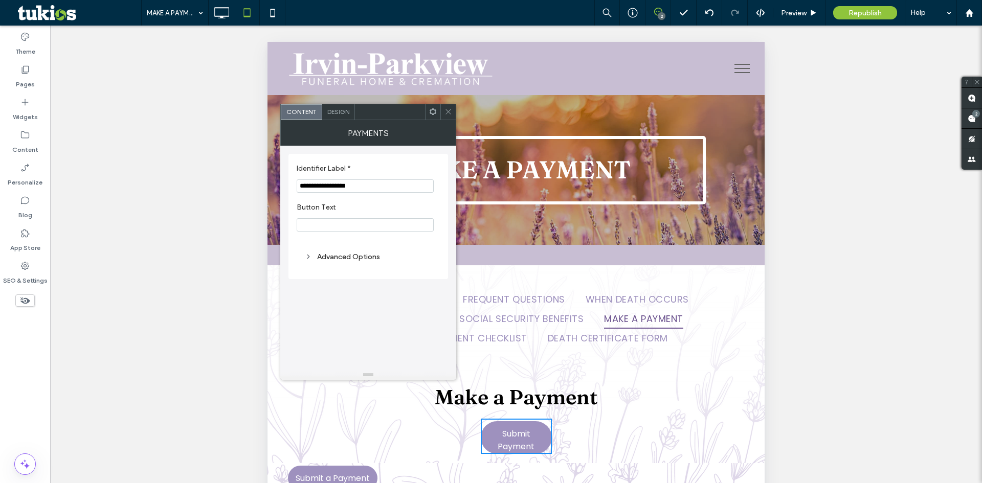
click at [446, 115] on icon at bounding box center [448, 112] width 8 height 8
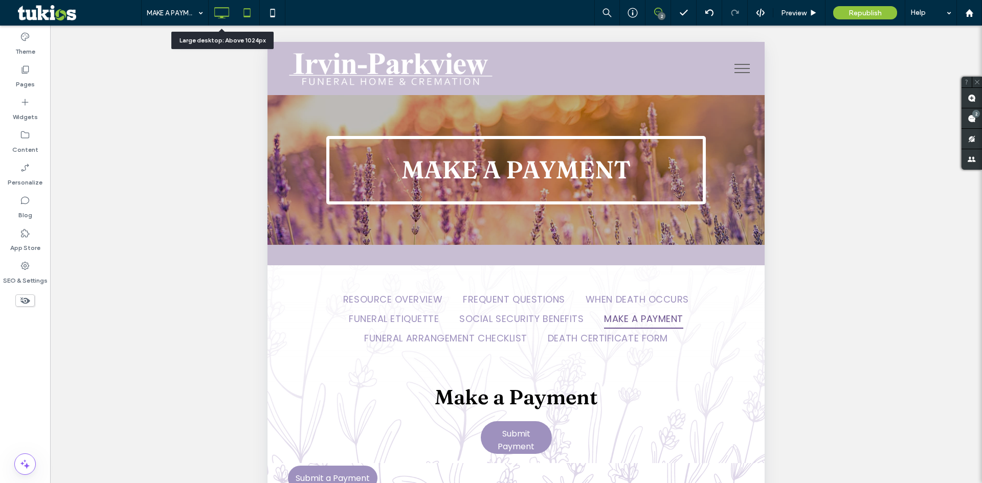
click at [223, 14] on icon at bounding box center [221, 13] width 20 height 20
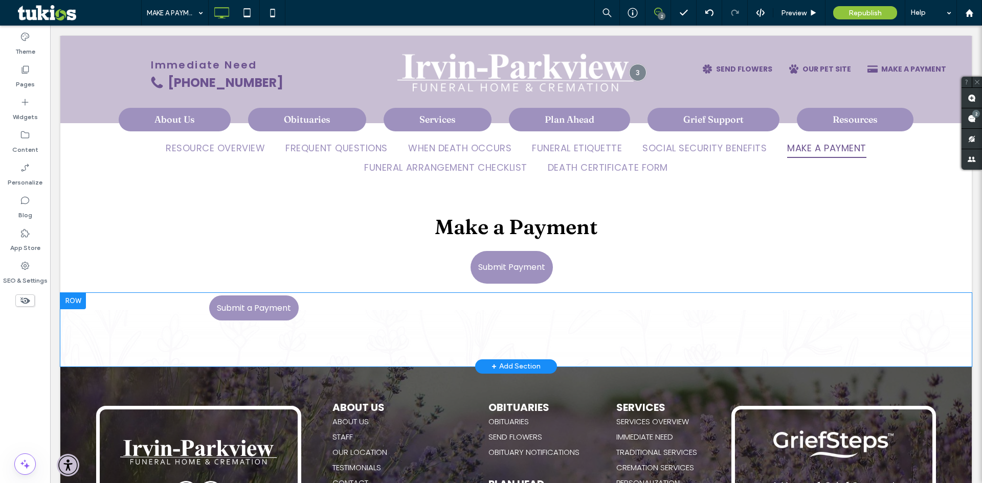
scroll to position [102, 0]
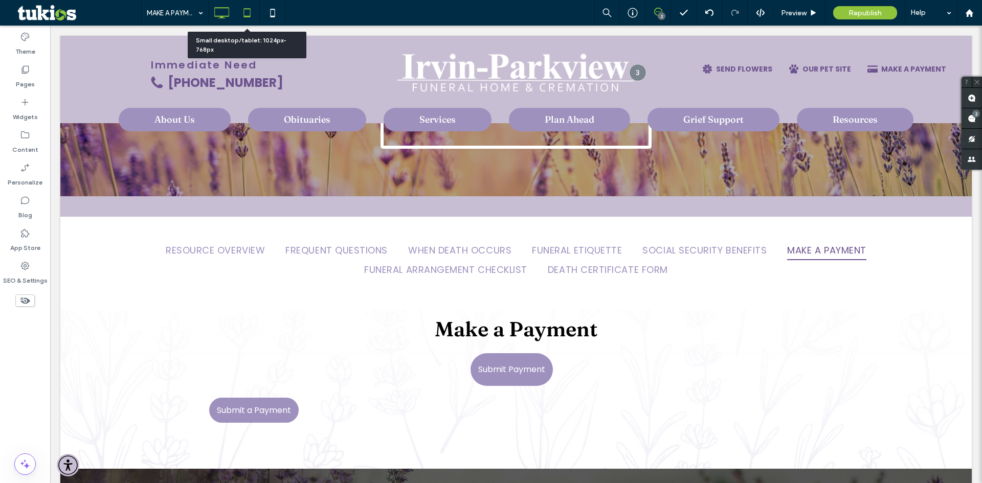
click at [251, 16] on icon at bounding box center [247, 13] width 20 height 20
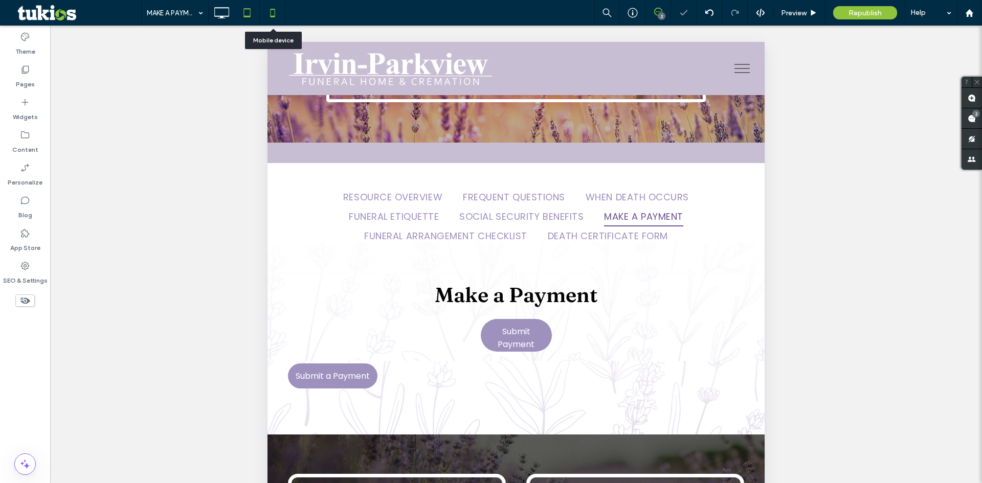
click at [274, 13] on icon at bounding box center [272, 13] width 20 height 20
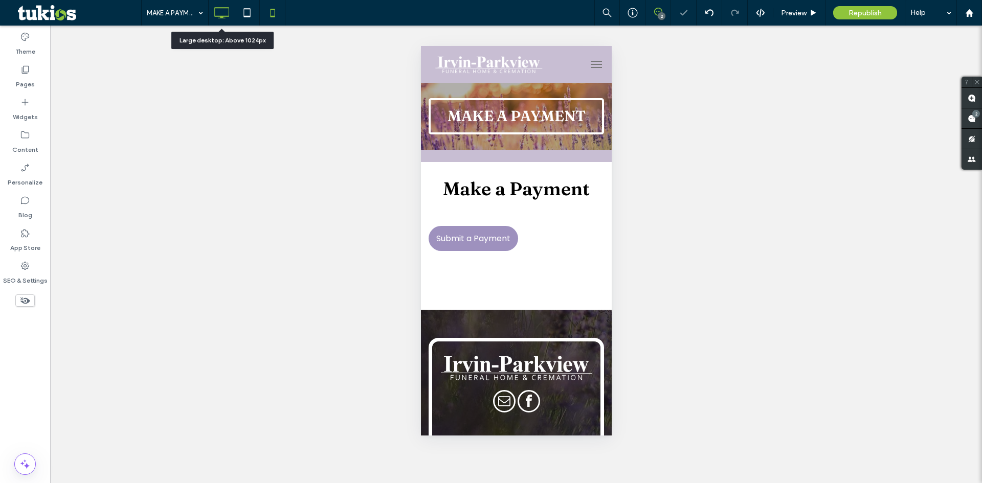
scroll to position [0, 0]
click at [227, 15] on icon at bounding box center [221, 13] width 20 height 20
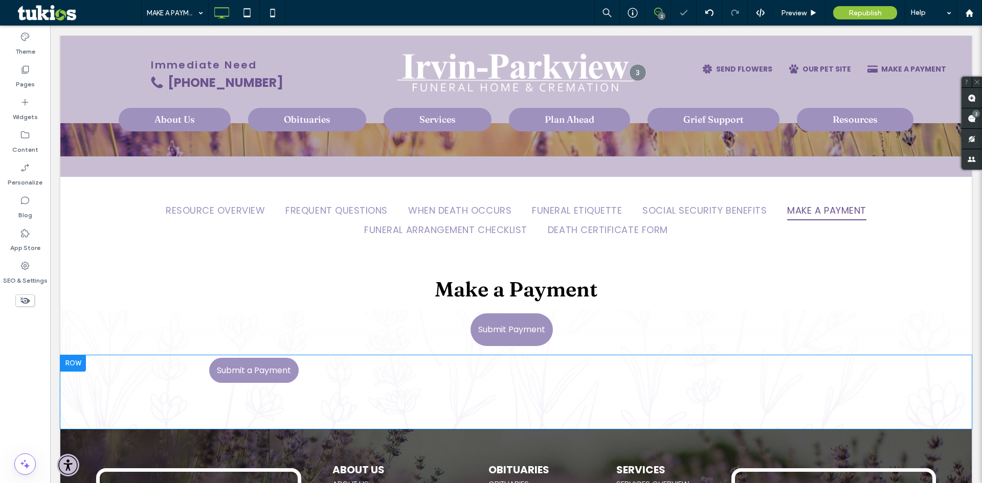
scroll to position [205, 0]
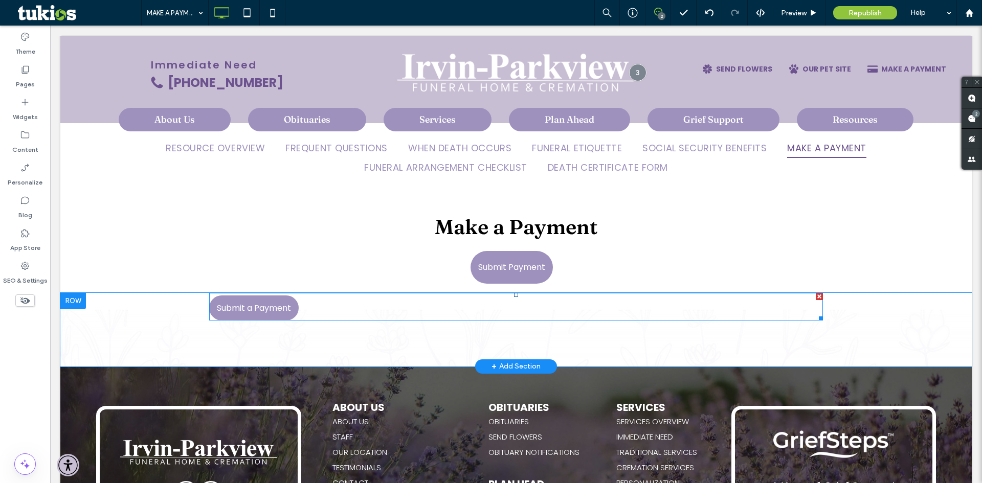
click at [458, 308] on span at bounding box center [516, 307] width 614 height 28
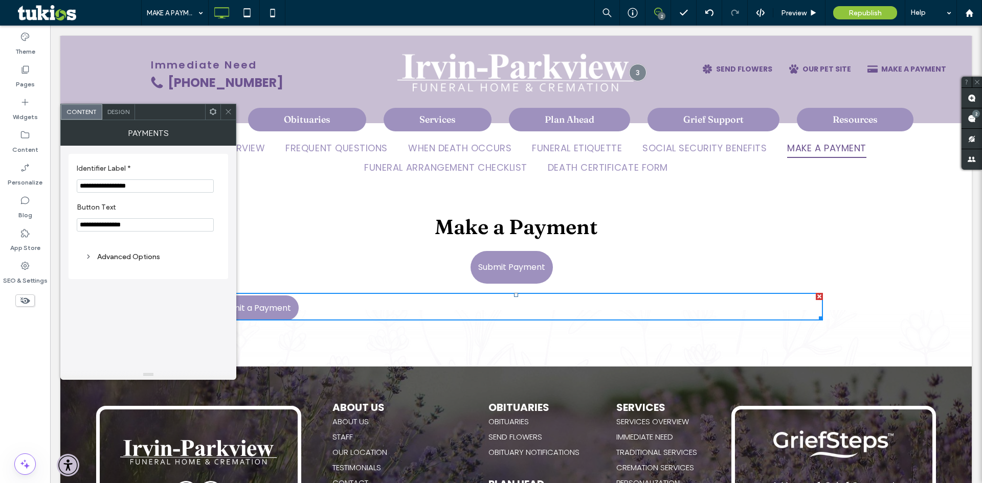
click at [124, 118] on div "Design" at bounding box center [118, 111] width 33 height 15
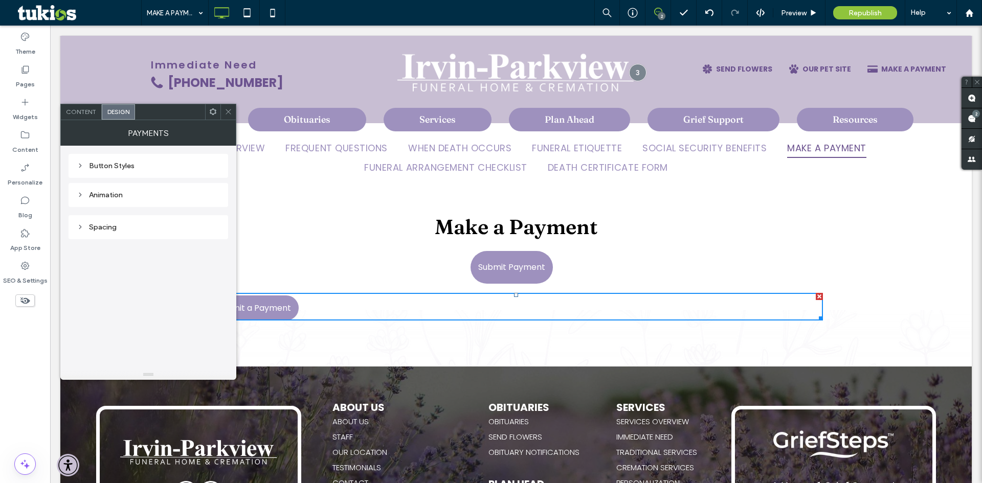
click at [87, 113] on span "Content" at bounding box center [81, 112] width 30 height 8
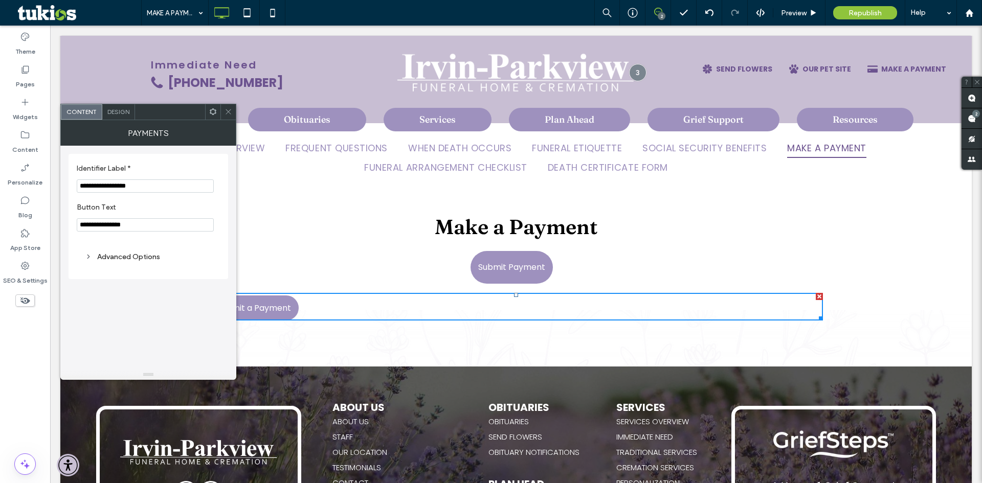
click at [150, 259] on div "Advanced Options" at bounding box center [148, 257] width 127 height 9
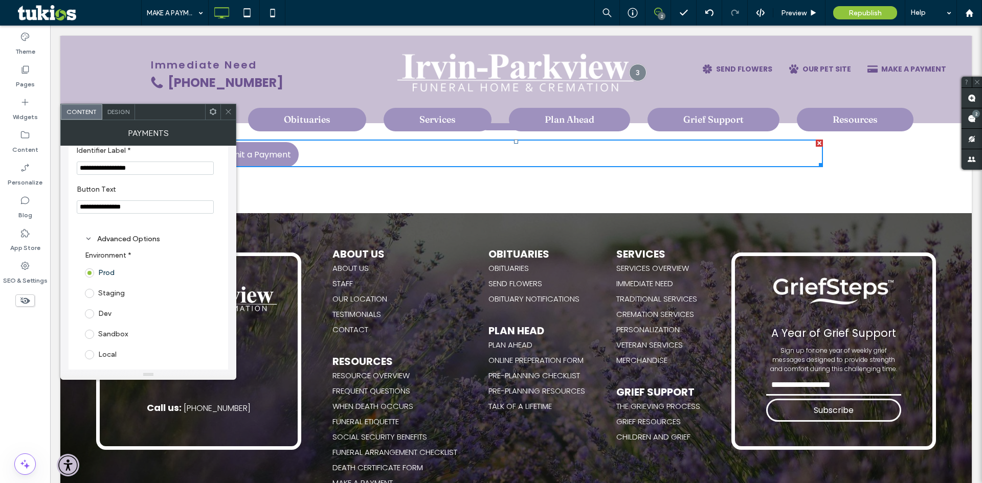
scroll to position [33, 0]
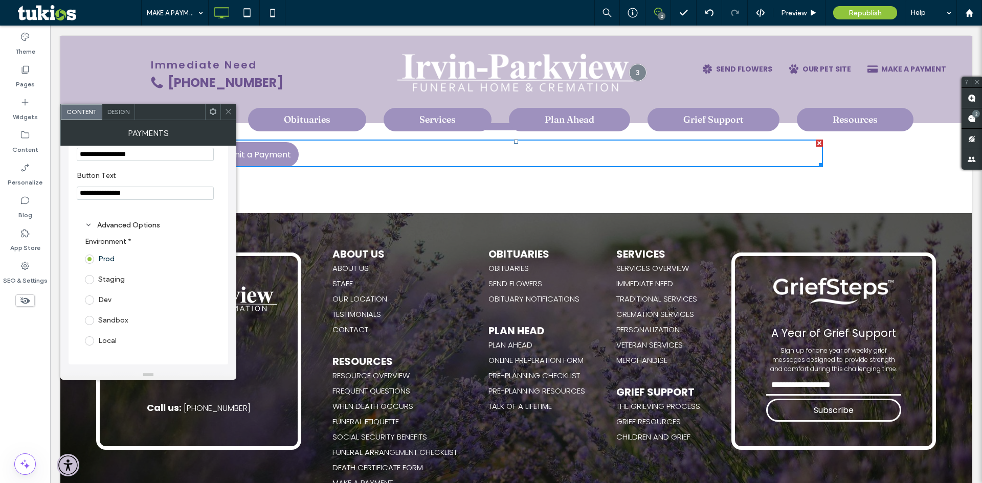
click at [224, 110] on div at bounding box center [227, 111] width 15 height 15
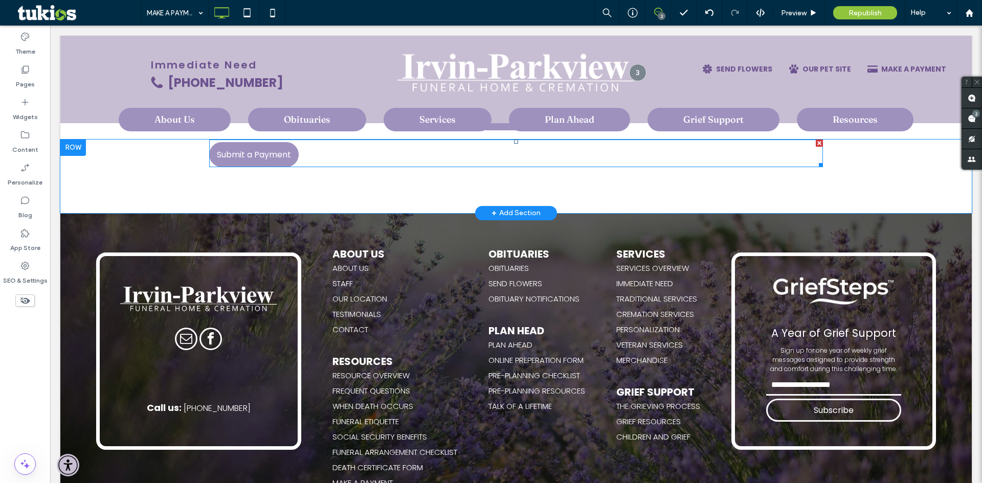
click at [223, 156] on span at bounding box center [516, 154] width 614 height 28
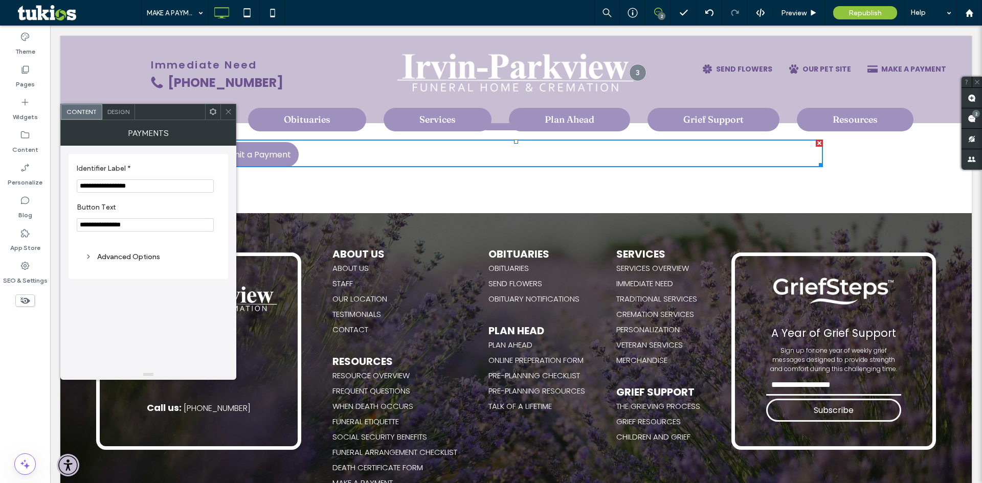
click at [123, 116] on div "Design" at bounding box center [118, 111] width 33 height 15
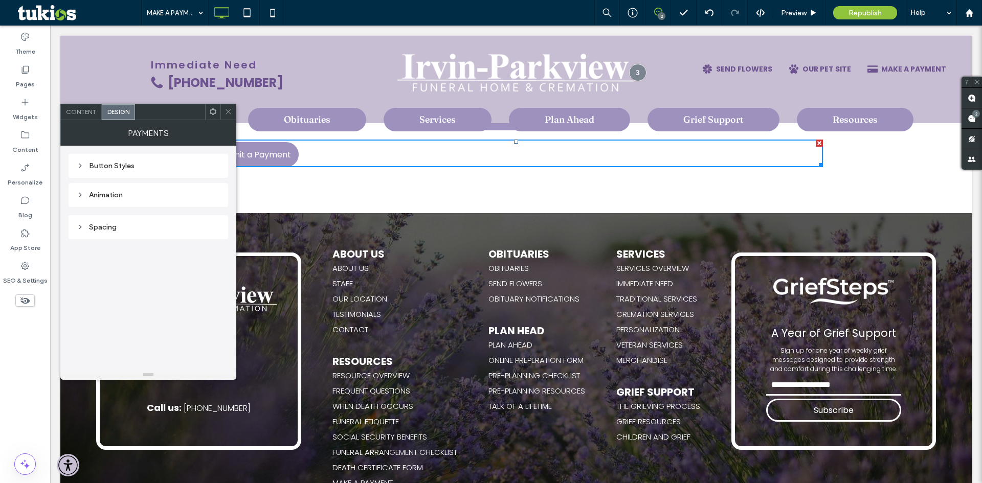
click at [232, 117] on span at bounding box center [229, 111] width 8 height 15
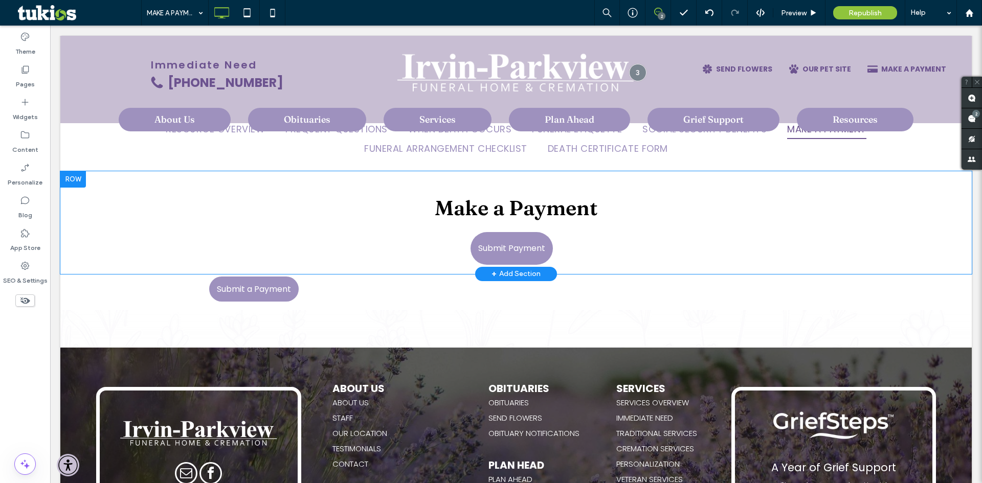
scroll to position [205, 0]
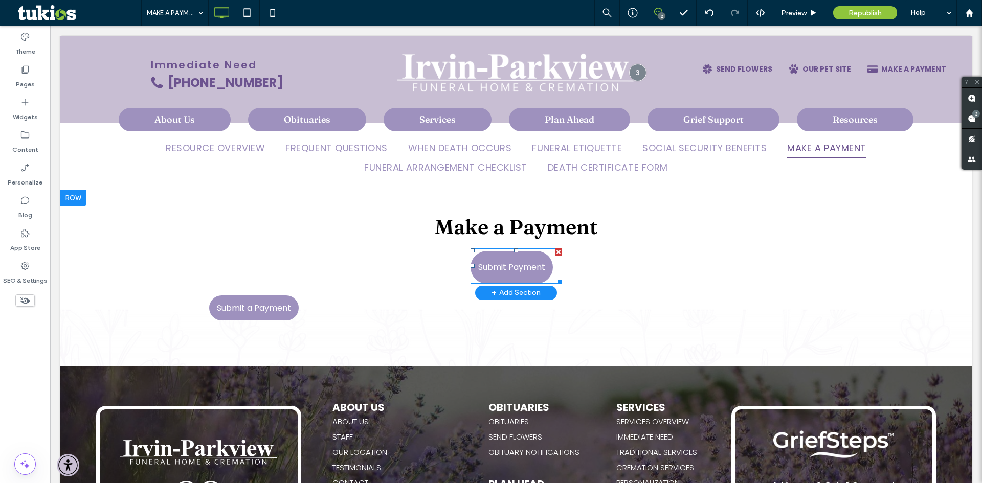
click at [514, 261] on span at bounding box center [516, 266] width 92 height 35
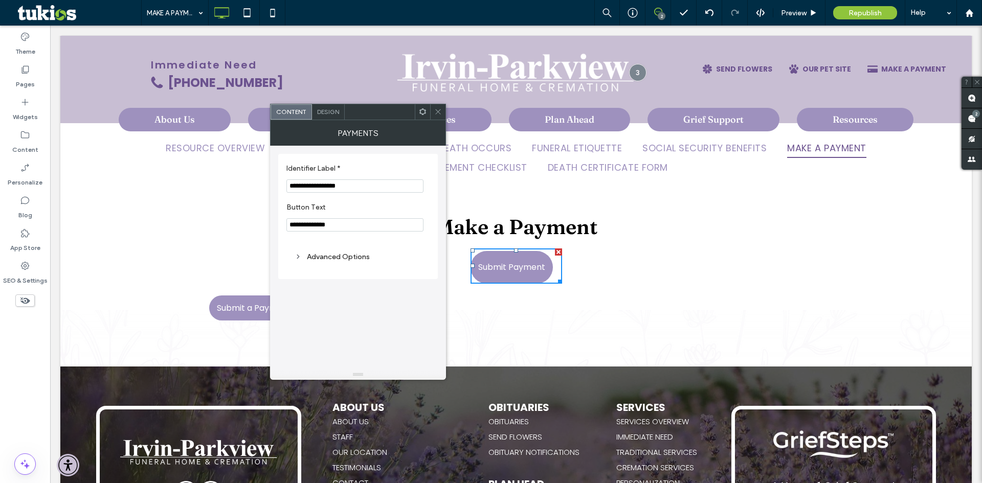
click at [421, 116] on span at bounding box center [423, 111] width 8 height 15
click at [441, 109] on icon at bounding box center [438, 112] width 8 height 8
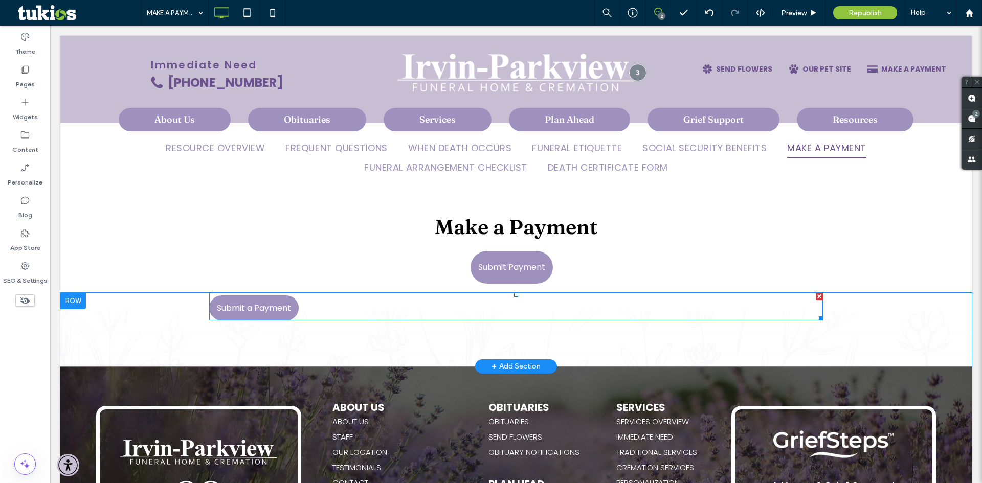
click at [223, 304] on span at bounding box center [516, 307] width 614 height 28
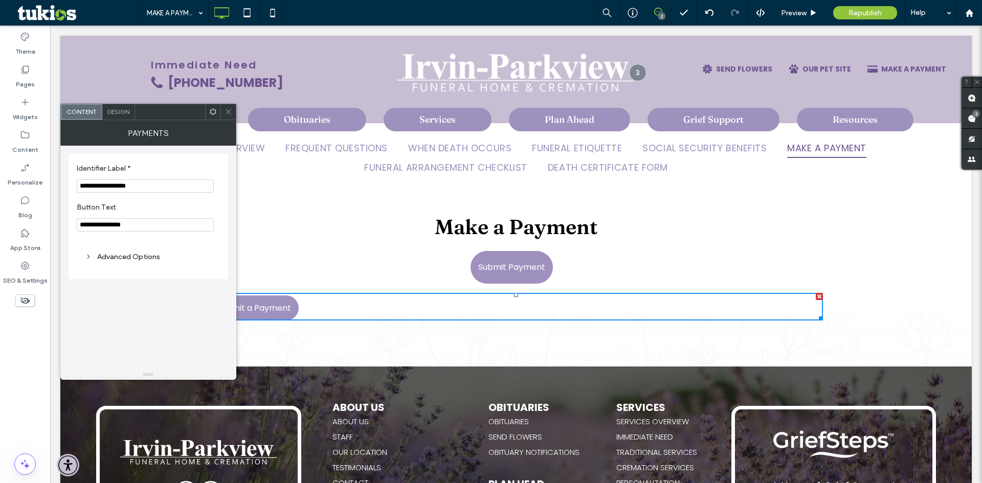
click at [218, 114] on div at bounding box center [212, 111] width 15 height 15
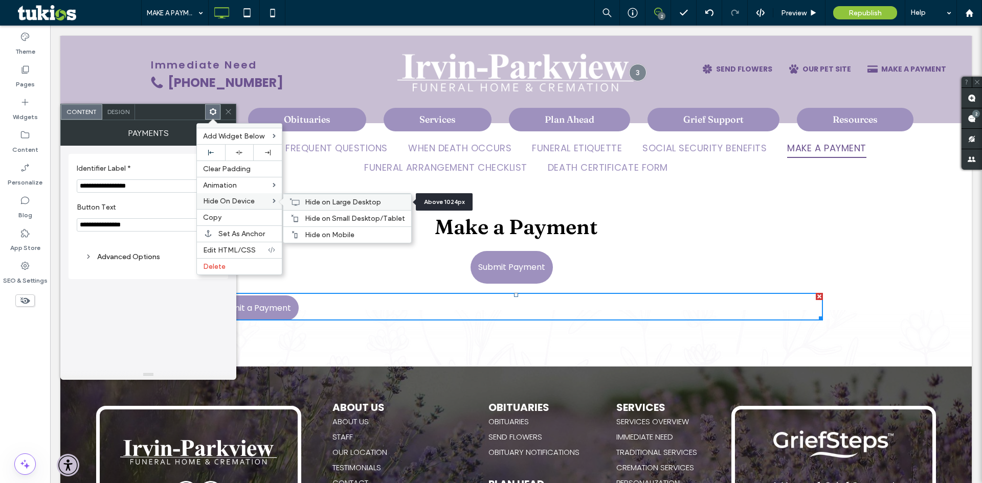
click at [330, 205] on span "Hide on Large Desktop" at bounding box center [343, 202] width 76 height 9
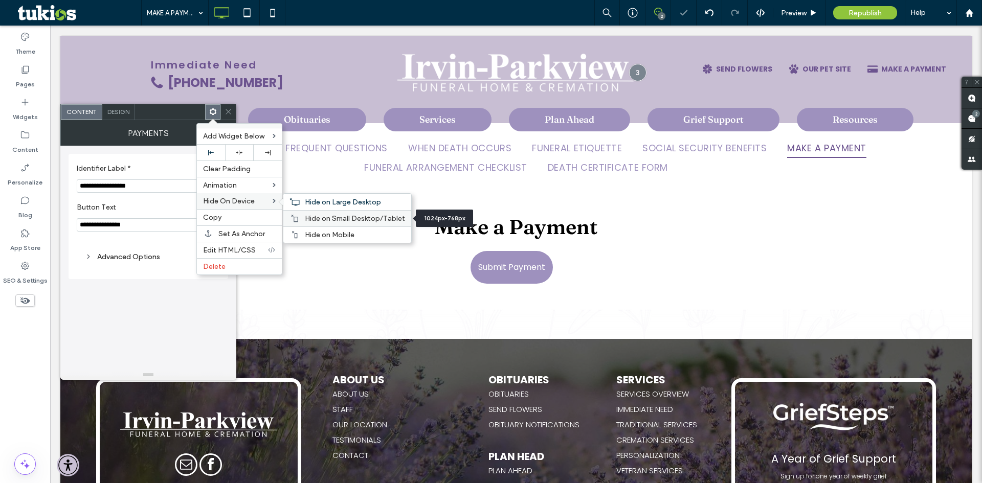
click at [326, 220] on span "Hide on Small Desktop/Tablet" at bounding box center [355, 218] width 100 height 9
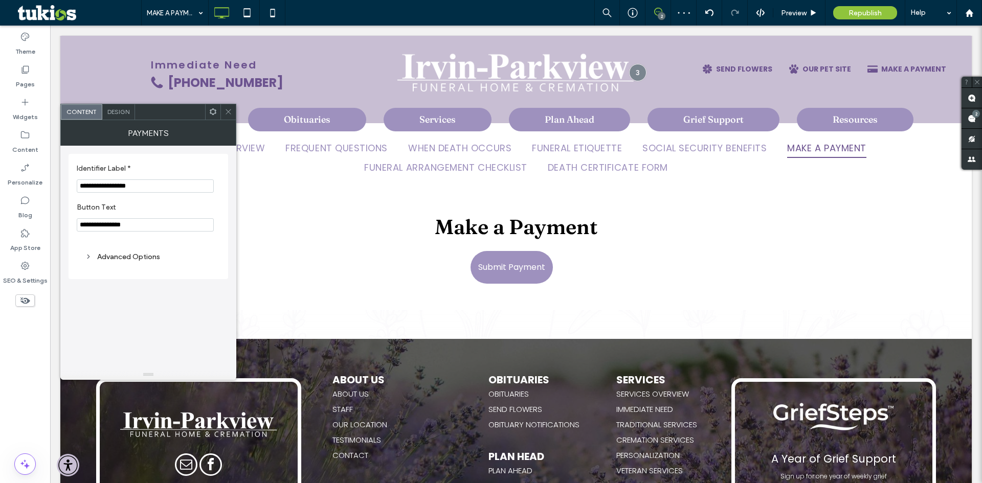
click at [230, 110] on icon at bounding box center [229, 112] width 8 height 8
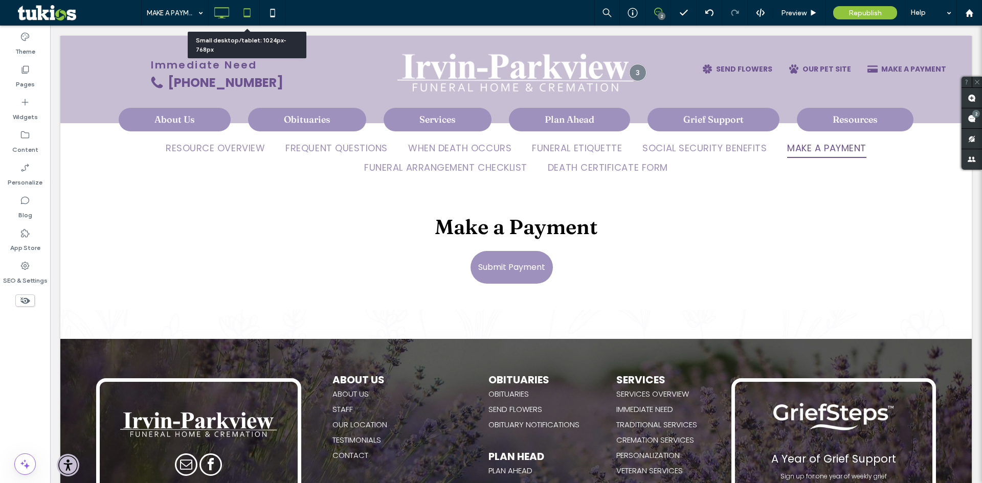
click at [241, 15] on icon at bounding box center [247, 13] width 20 height 20
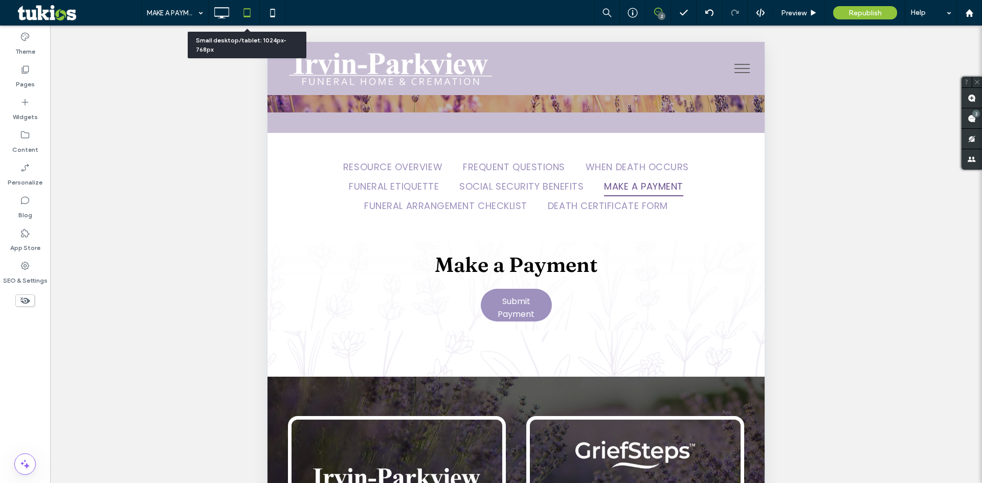
scroll to position [132, 0]
click at [267, 16] on icon at bounding box center [272, 13] width 20 height 20
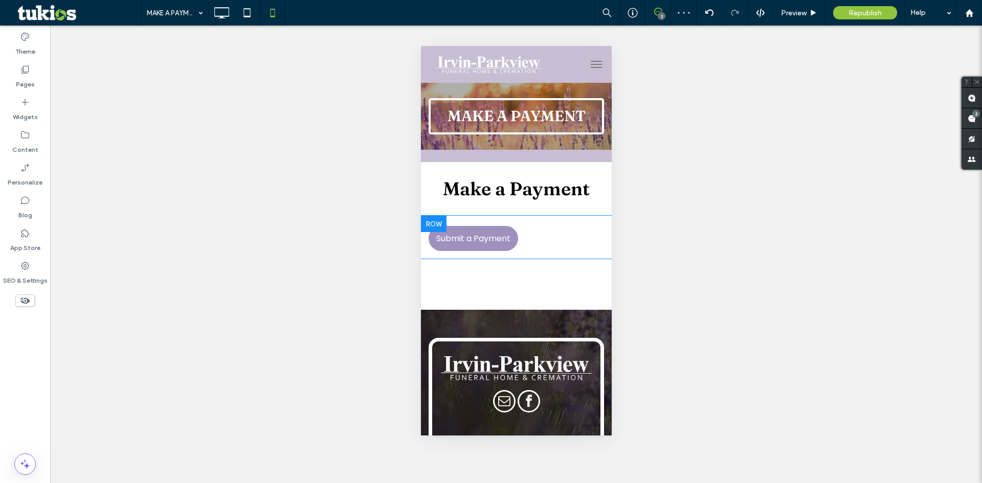
scroll to position [0, 0]
click at [495, 232] on span at bounding box center [515, 237] width 175 height 28
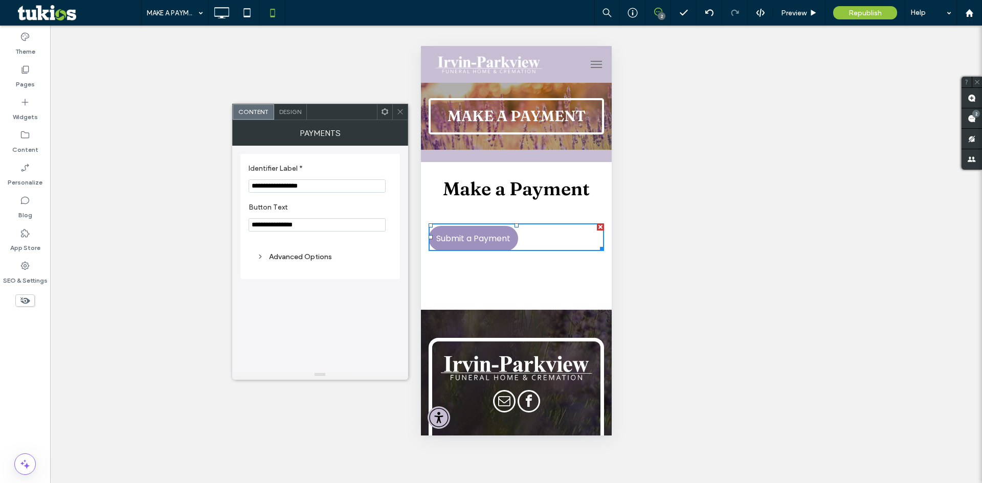
click at [287, 112] on span "Design" at bounding box center [290, 112] width 22 height 8
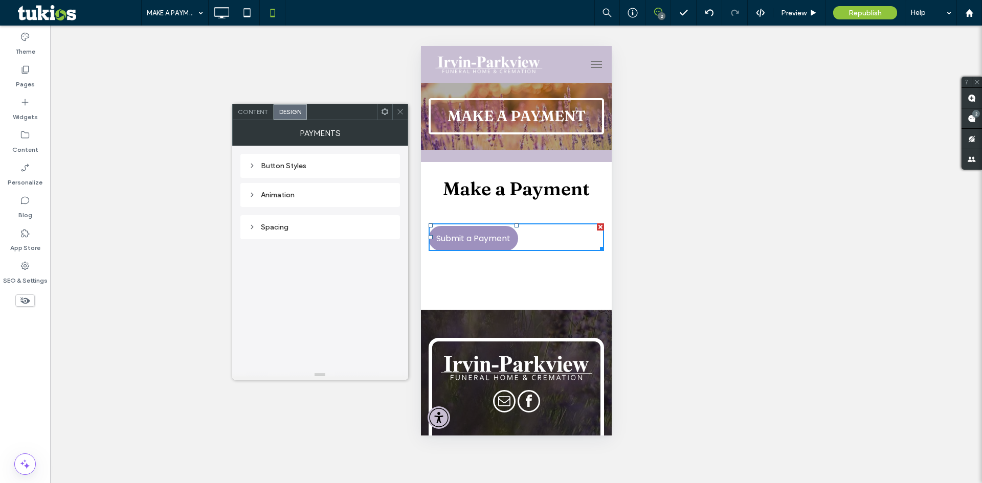
click at [290, 167] on div "Button Styles" at bounding box center [320, 166] width 143 height 9
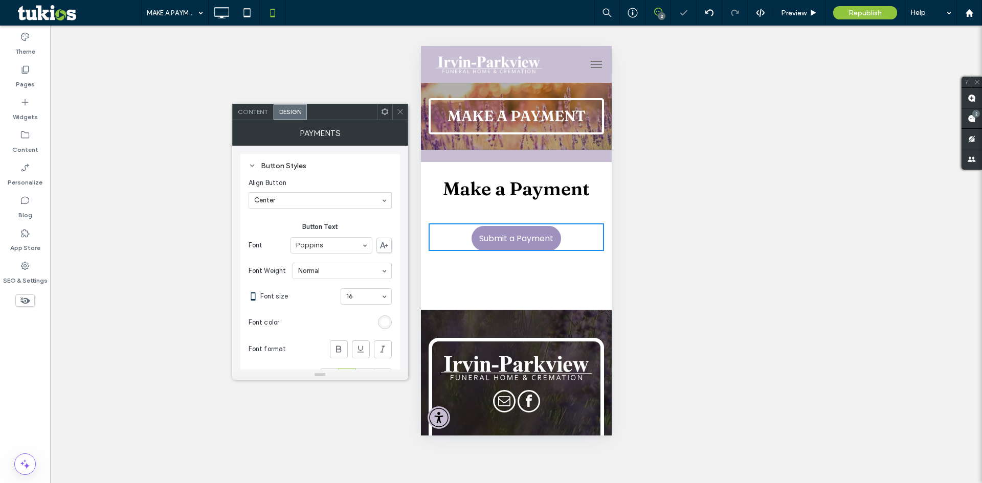
click at [396, 111] on icon at bounding box center [400, 112] width 8 height 8
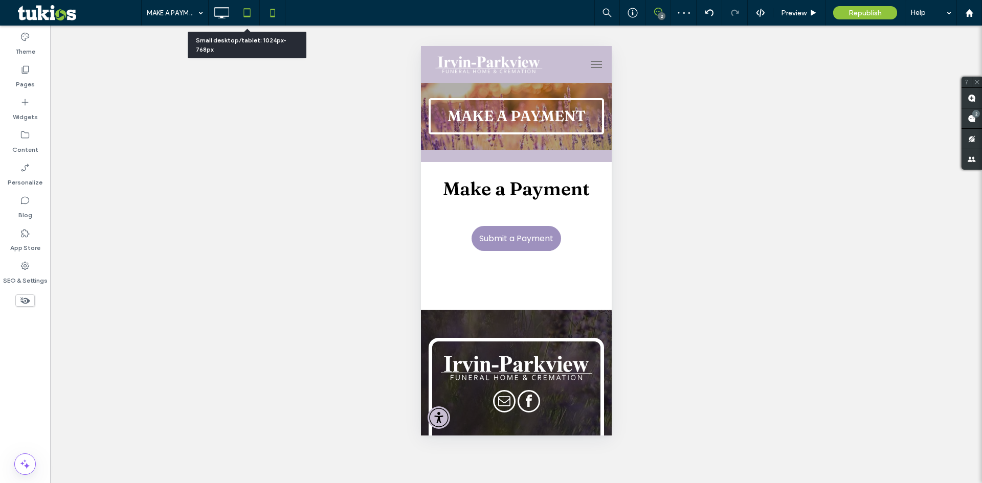
click at [245, 15] on icon at bounding box center [247, 13] width 20 height 20
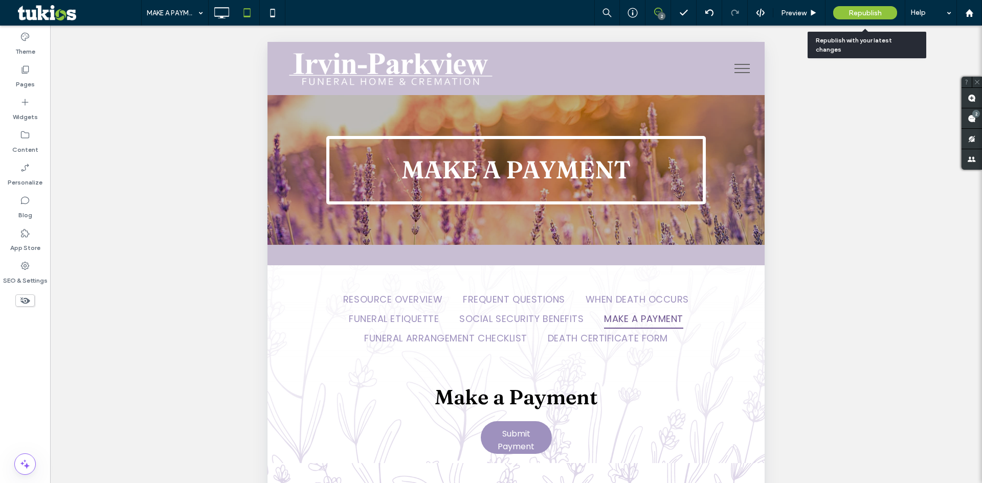
click at [863, 17] on div "Republish" at bounding box center [865, 12] width 64 height 13
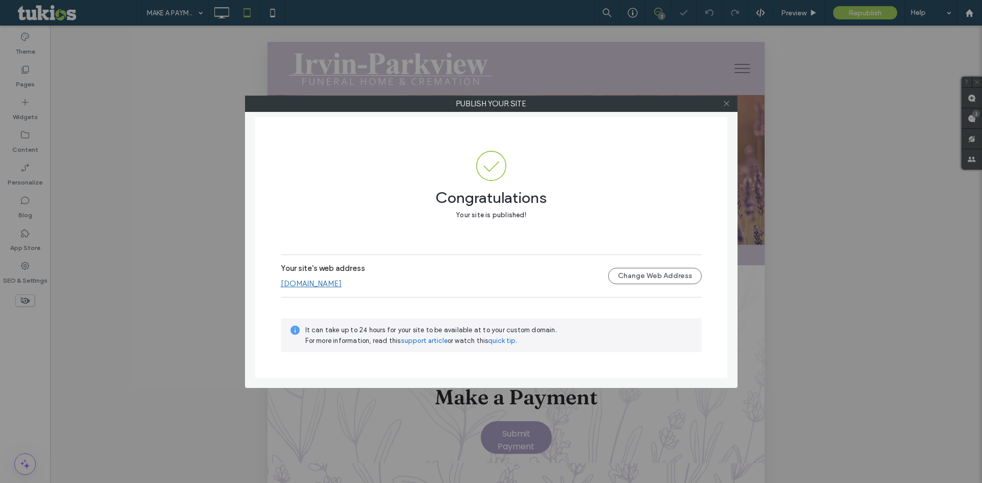
click at [726, 108] on span at bounding box center [727, 103] width 8 height 15
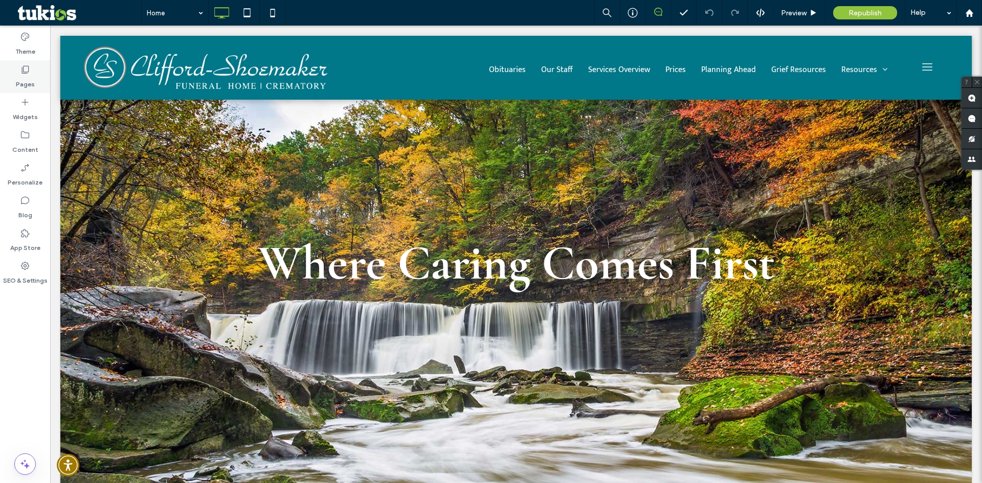
click at [30, 80] on label "Pages" at bounding box center [25, 82] width 19 height 14
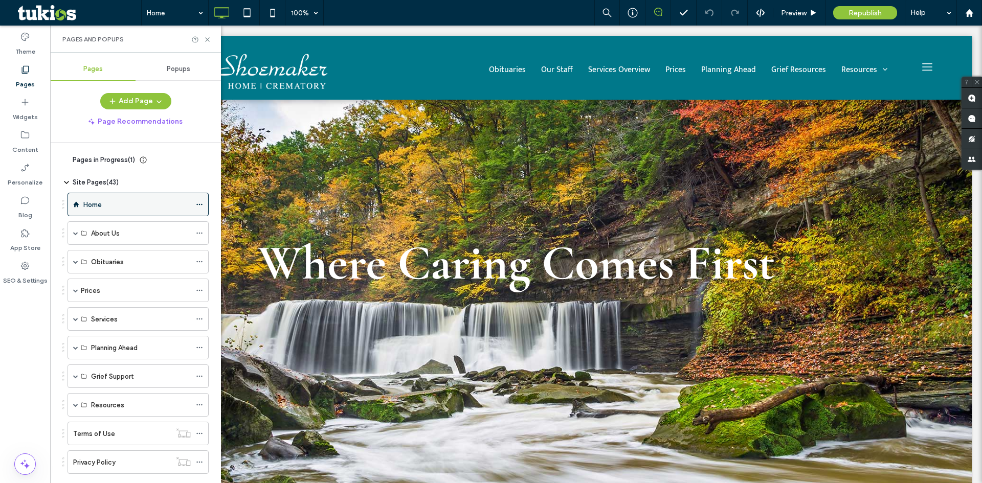
scroll to position [21, 0]
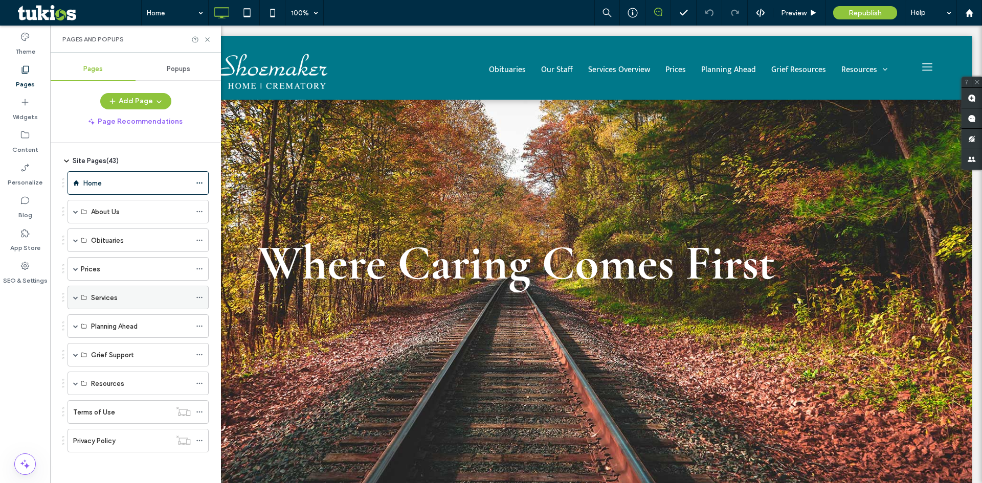
click at [110, 304] on div "Services" at bounding box center [141, 297] width 100 height 23
click at [70, 295] on div "Services" at bounding box center [138, 298] width 141 height 24
click at [78, 299] on div "Services" at bounding box center [138, 298] width 141 height 24
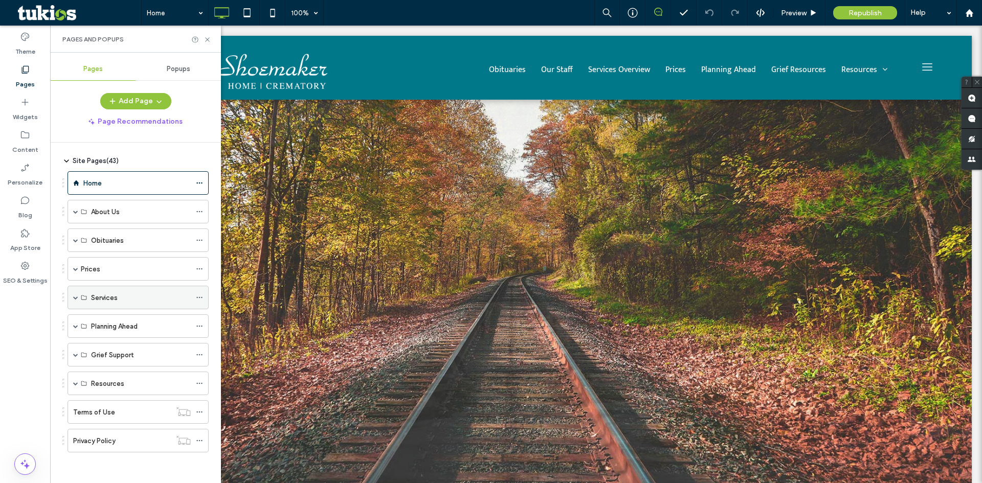
click at [76, 299] on span at bounding box center [75, 297] width 5 height 5
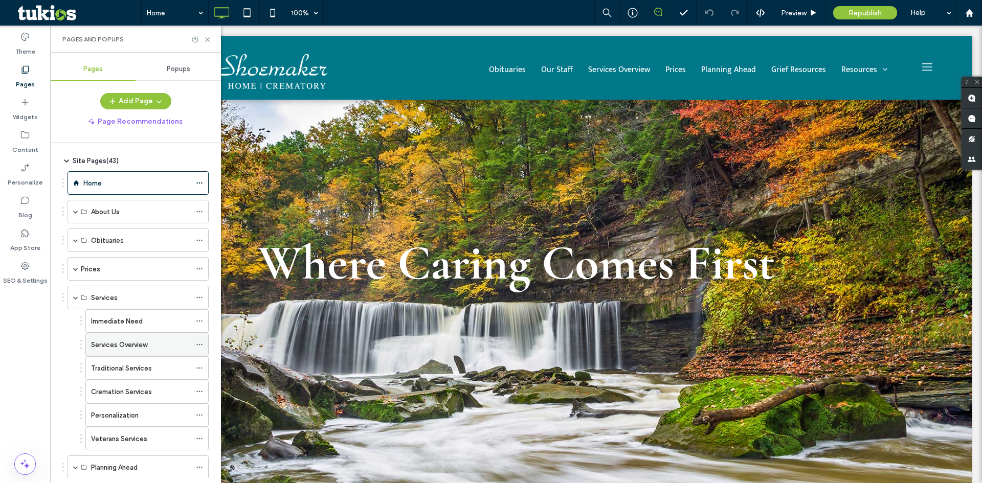
click at [194, 343] on div "Services Overview" at bounding box center [146, 345] width 123 height 24
click at [199, 343] on icon at bounding box center [199, 344] width 7 height 7
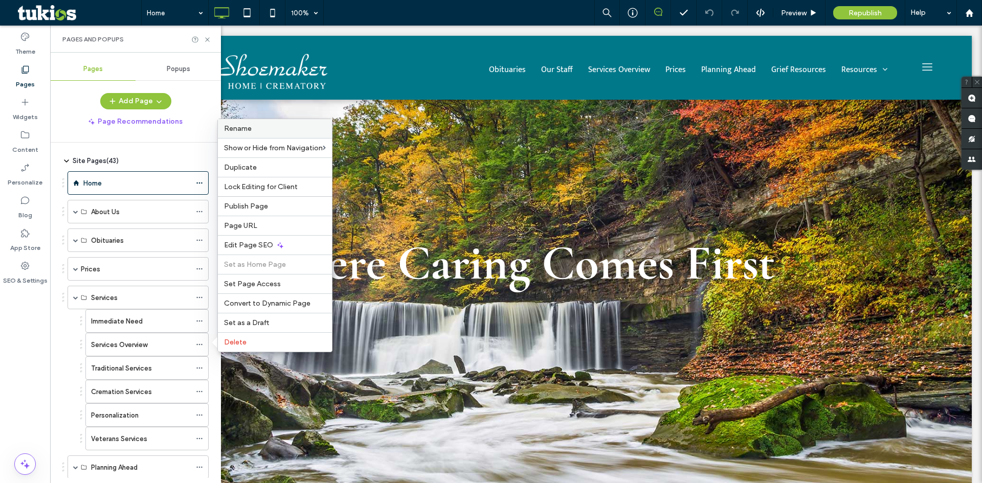
click at [268, 129] on label "Rename" at bounding box center [275, 128] width 102 height 9
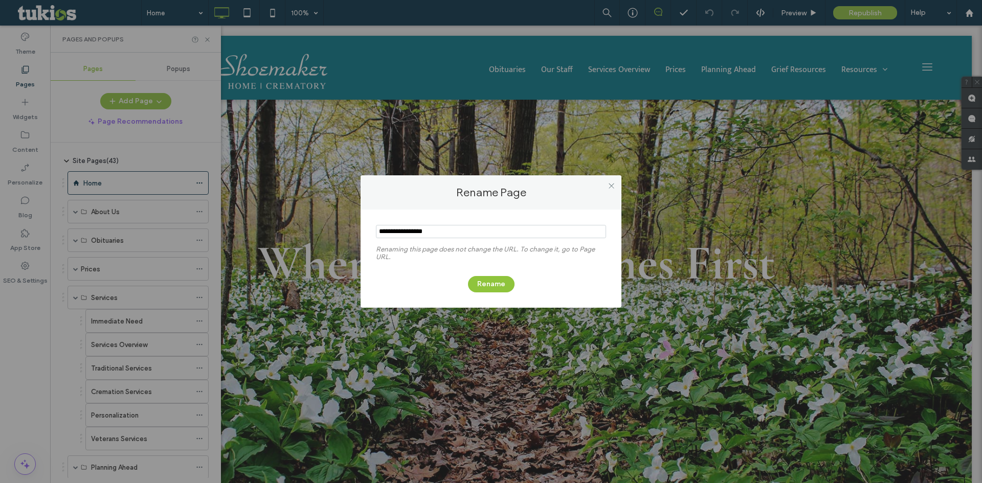
click at [456, 231] on input "notEmpty" at bounding box center [491, 231] width 230 height 13
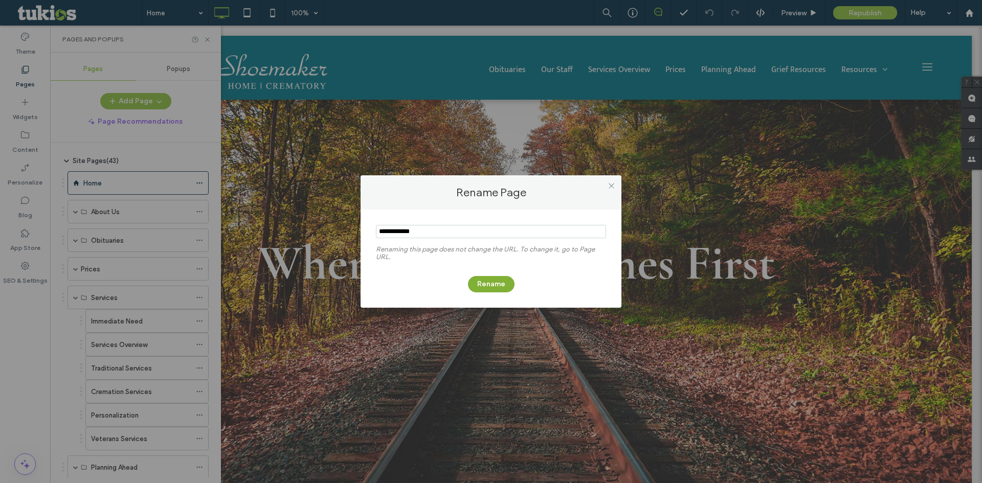
type input "**********"
click at [487, 283] on button "Rename" at bounding box center [491, 284] width 47 height 16
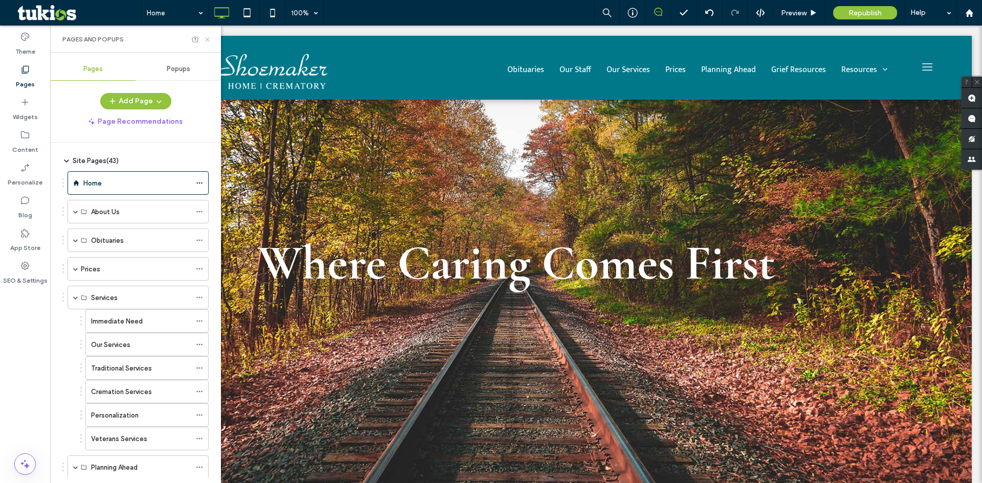
click at [208, 39] on use at bounding box center [207, 39] width 4 height 4
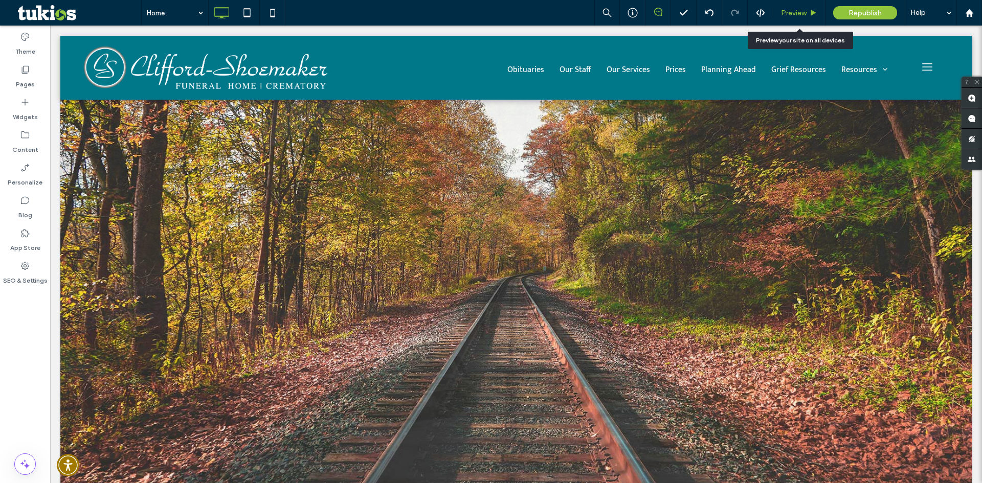
click at [806, 11] on span "Preview" at bounding box center [794, 13] width 26 height 9
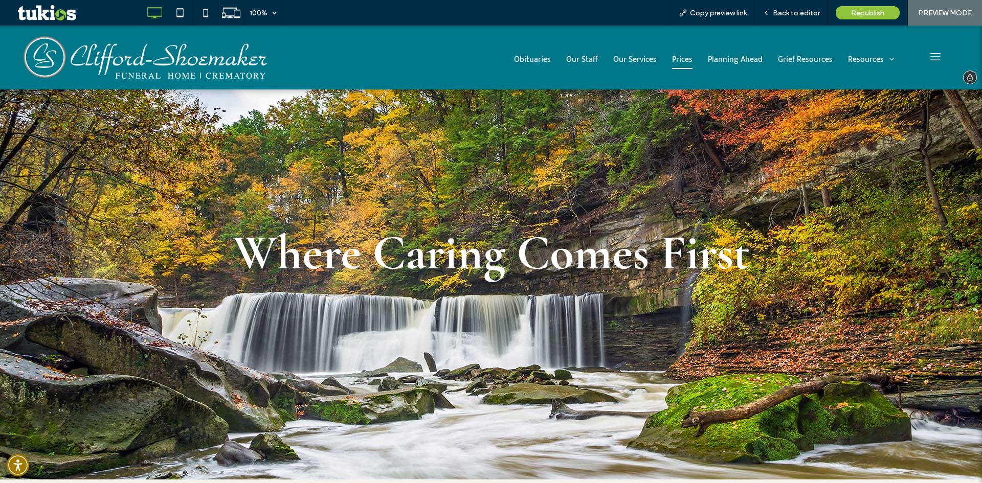
click at [674, 56] on span "Prices" at bounding box center [682, 59] width 20 height 17
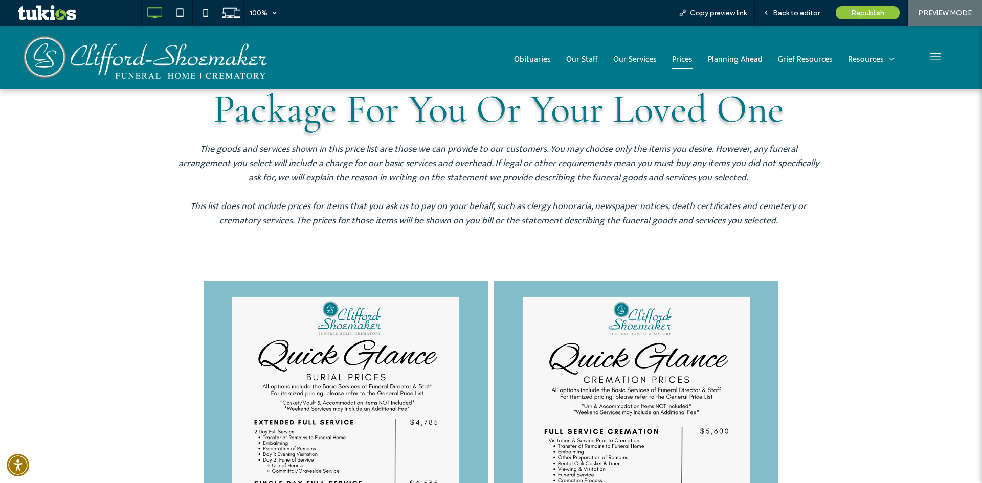
scroll to position [102, 0]
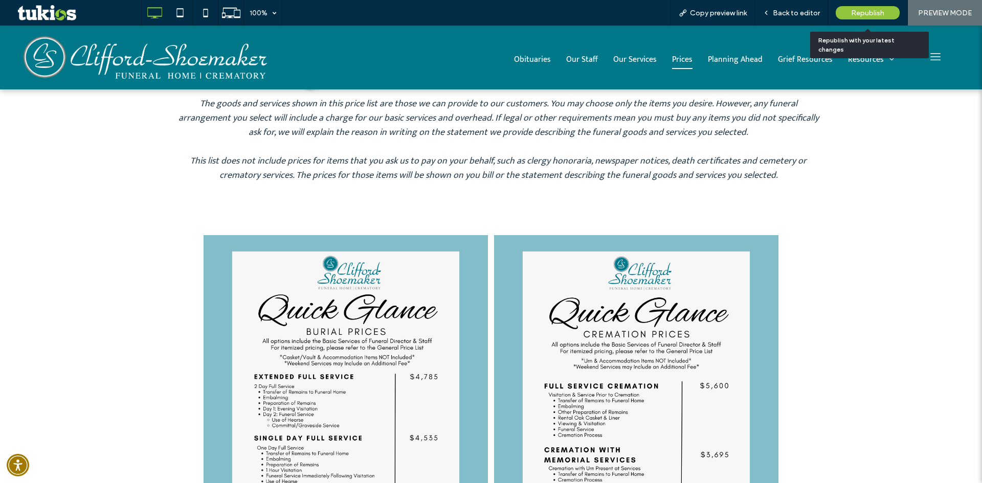
click at [853, 15] on span "Republish" at bounding box center [867, 13] width 33 height 9
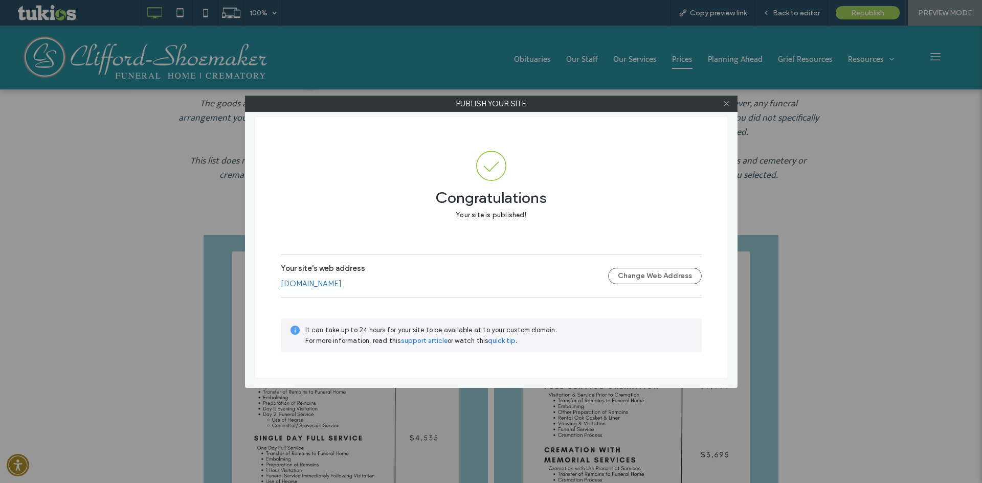
click at [729, 103] on icon at bounding box center [727, 104] width 8 height 8
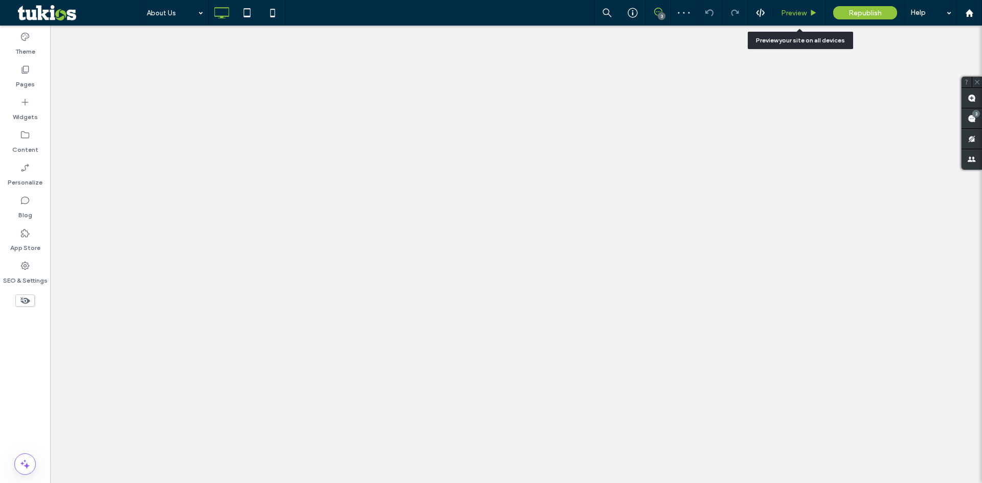
click at [787, 14] on span "Preview" at bounding box center [794, 13] width 26 height 9
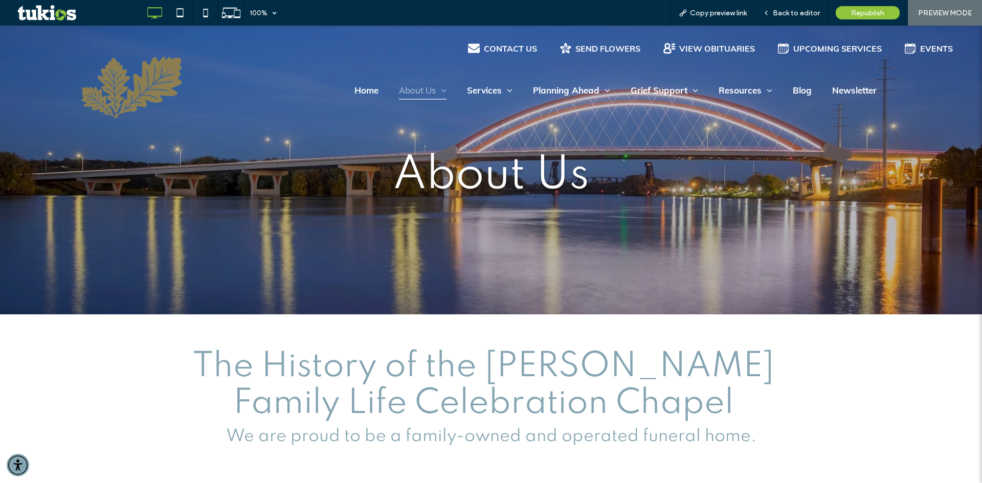
click at [149, 86] on img at bounding box center [131, 87] width 101 height 61
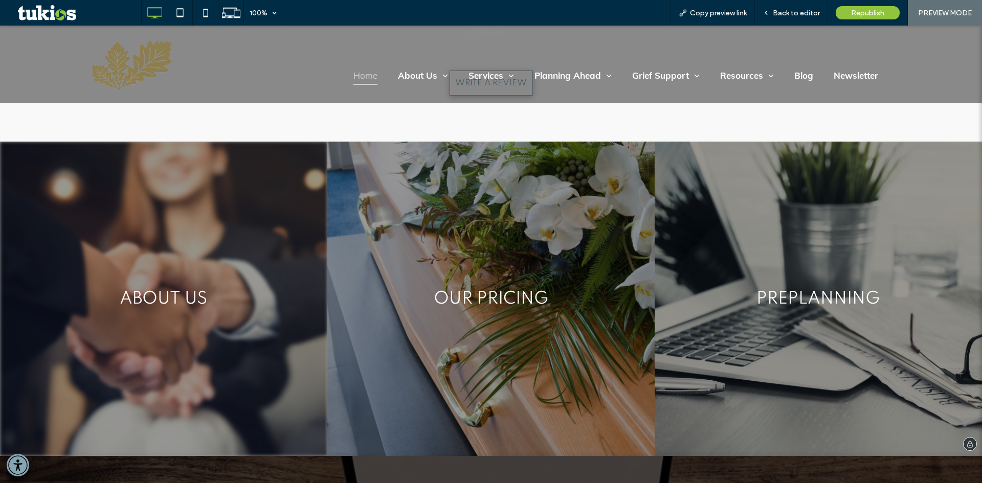
scroll to position [3478, 0]
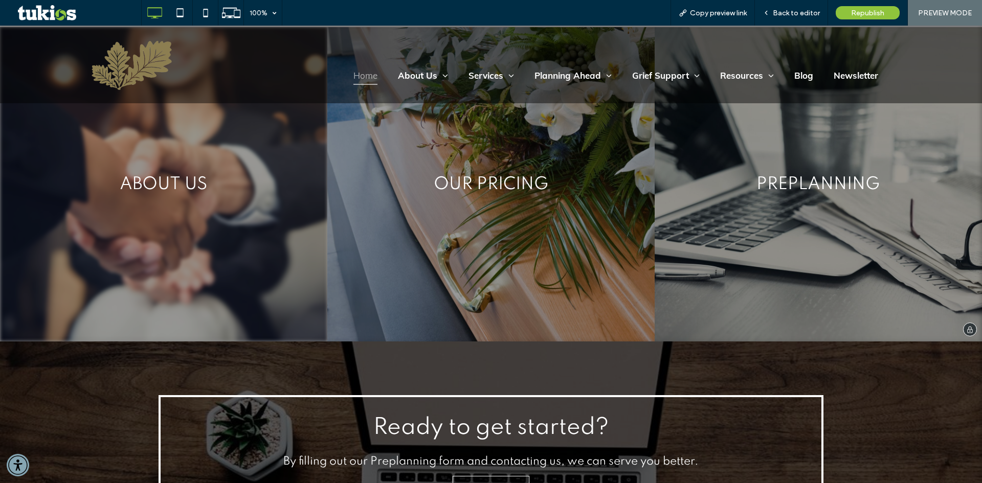
click at [192, 203] on link at bounding box center [163, 184] width 327 height 315
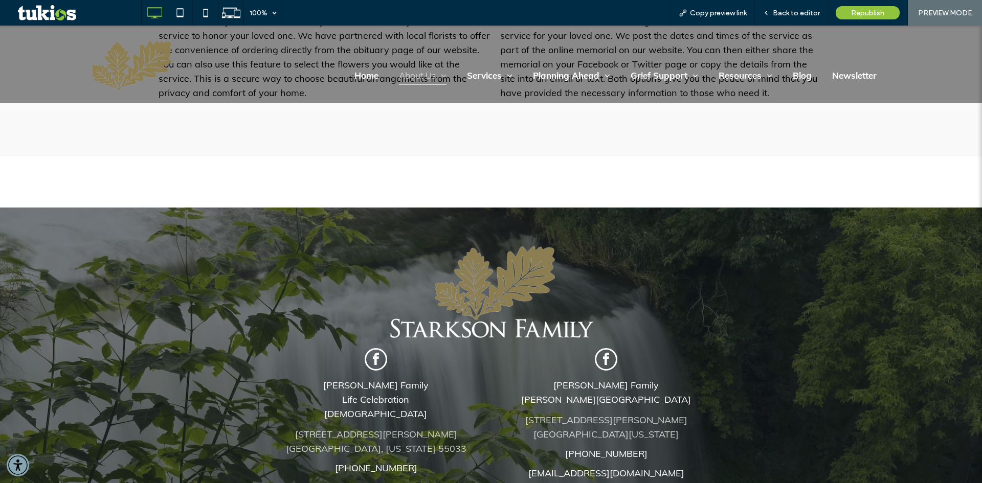
scroll to position [1300, 0]
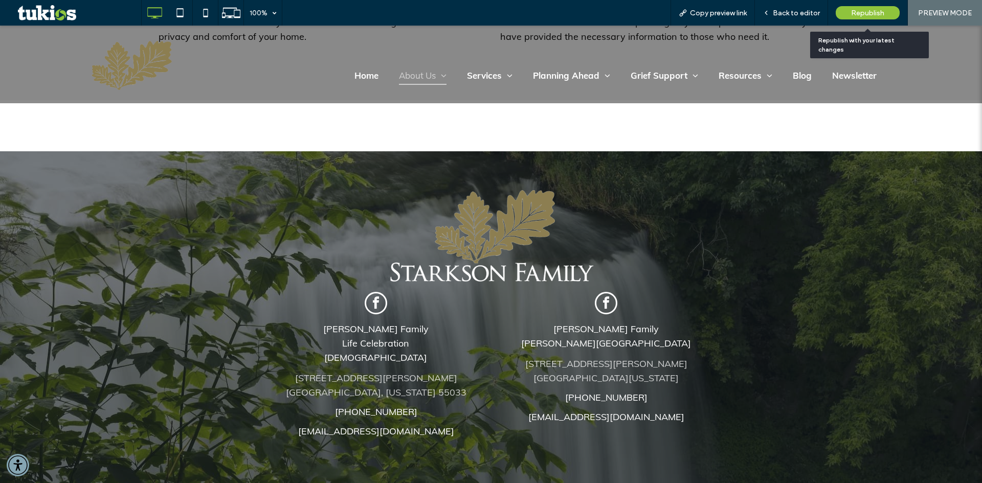
click at [871, 12] on span "Republish" at bounding box center [867, 13] width 33 height 9
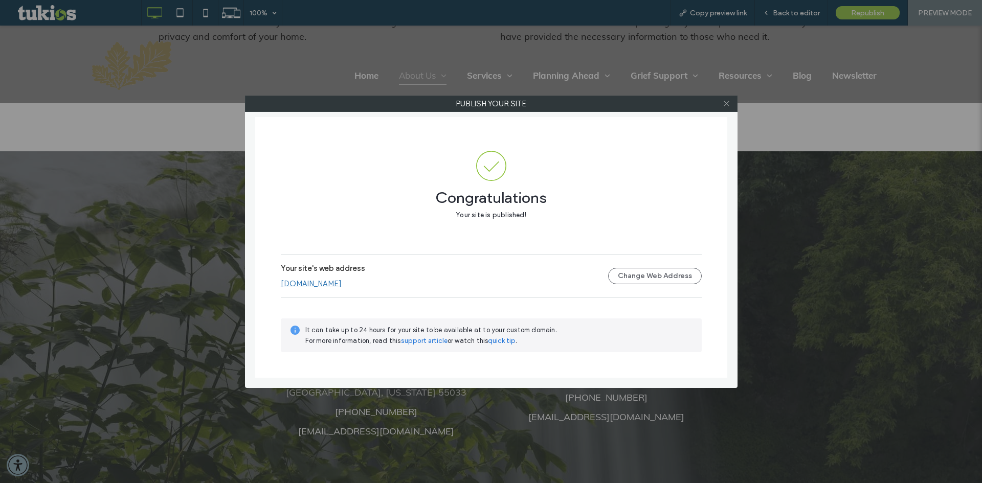
click at [728, 106] on icon at bounding box center [727, 104] width 8 height 8
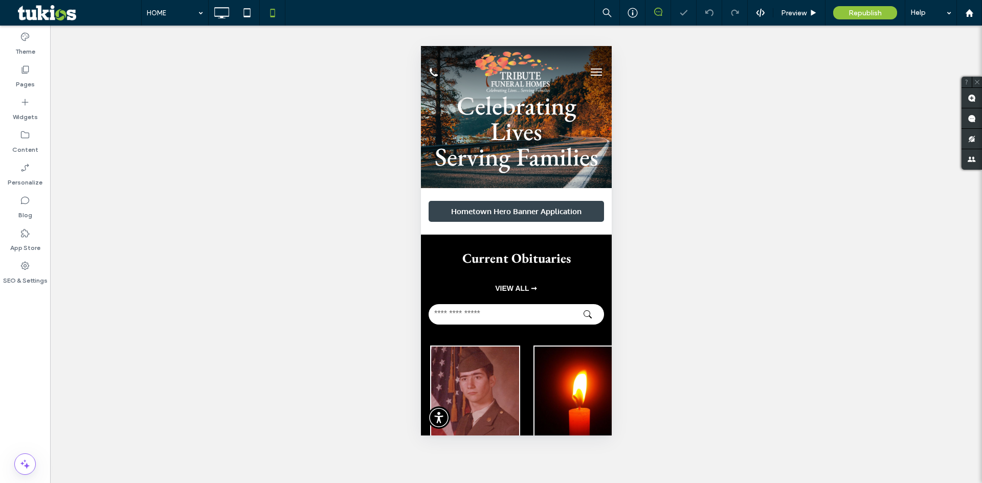
click at [590, 76] on span "menu" at bounding box center [595, 75] width 11 height 1
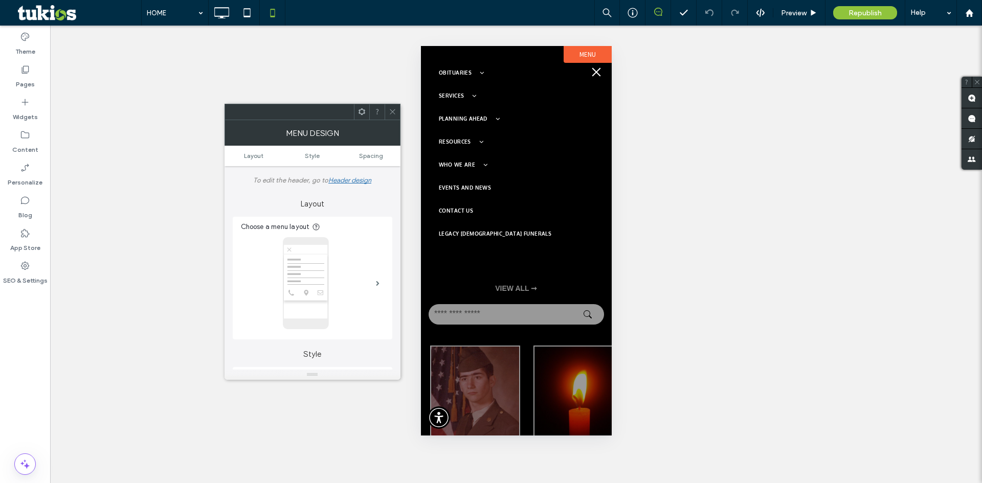
click at [684, 114] on div "Unhide? Yes" at bounding box center [516, 255] width 932 height 458
click at [245, 10] on icon at bounding box center [247, 13] width 20 height 20
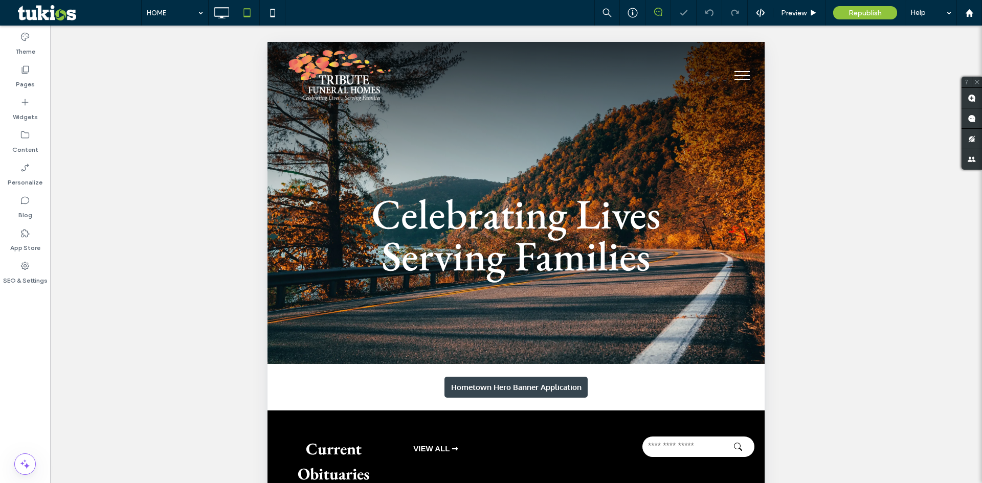
click at [735, 77] on button "menu" at bounding box center [742, 75] width 27 height 27
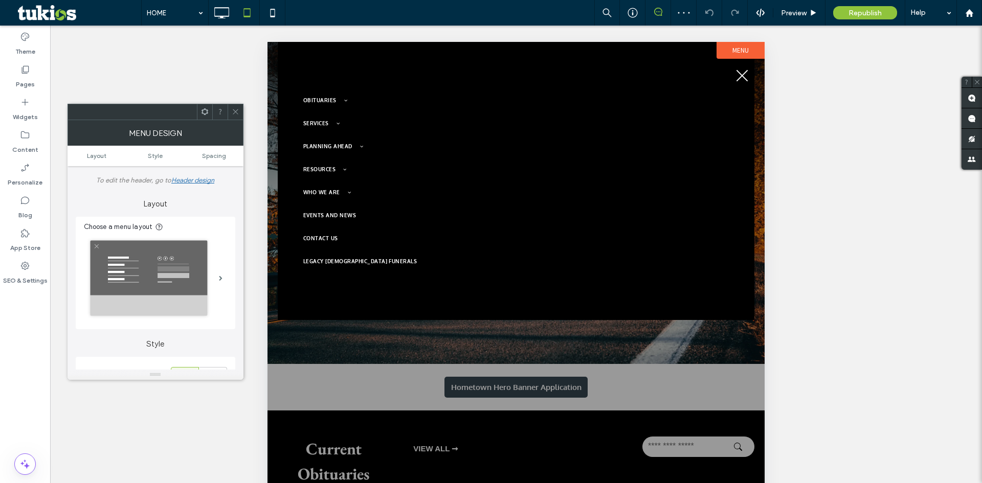
click at [870, 264] on div "Unhide? Yes Unhide? Yes" at bounding box center [516, 267] width 932 height 483
click at [747, 81] on span "menu" at bounding box center [742, 76] width 12 height 12
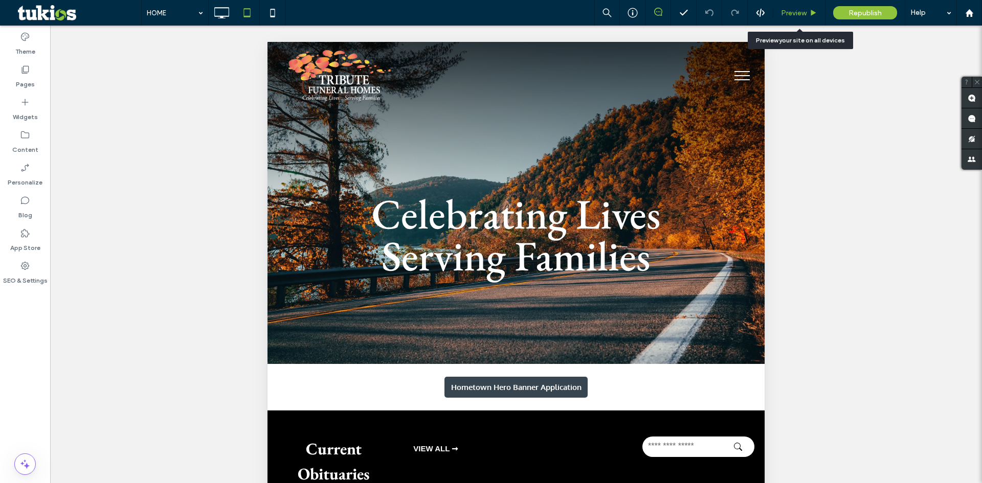
click at [805, 17] on span "Preview" at bounding box center [794, 13] width 26 height 9
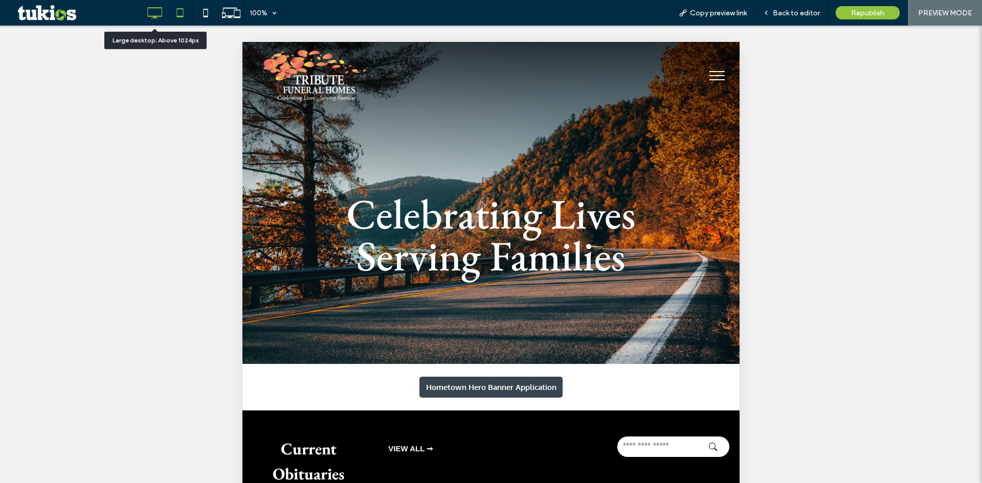
click at [151, 11] on icon at bounding box center [154, 13] width 20 height 20
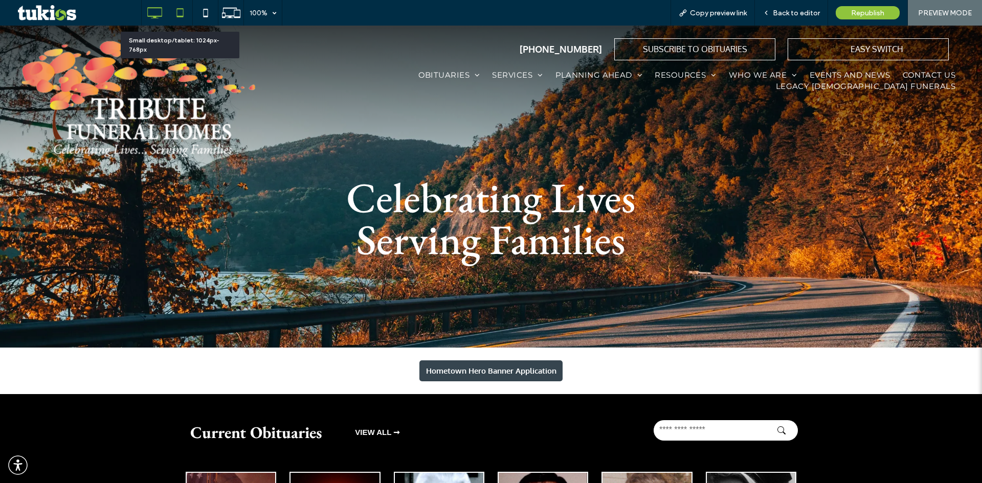
click at [177, 13] on icon at bounding box center [180, 13] width 20 height 20
